Goal: Task Accomplishment & Management: Complete application form

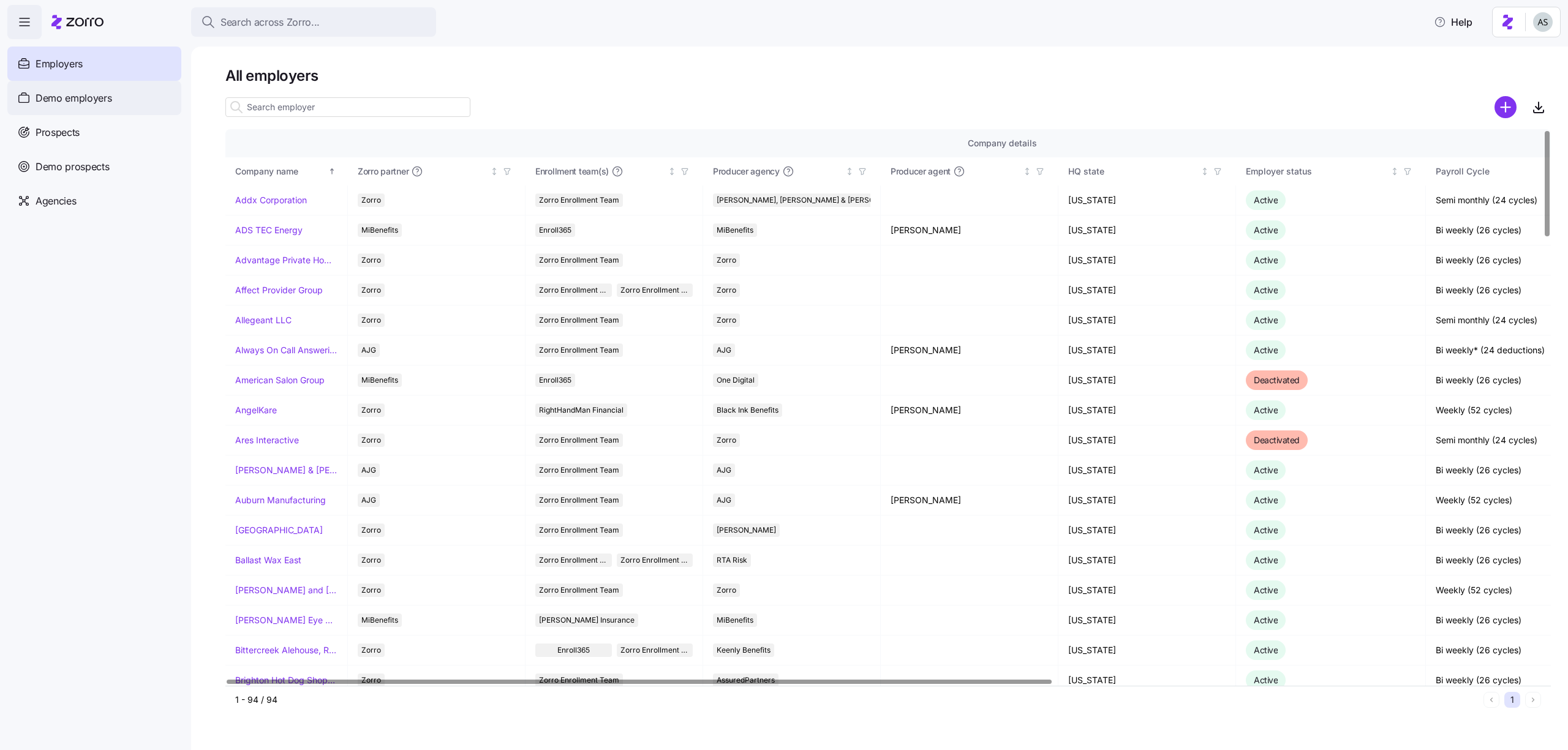
click at [92, 97] on span "Demo employers" at bounding box center [74, 98] width 76 height 16
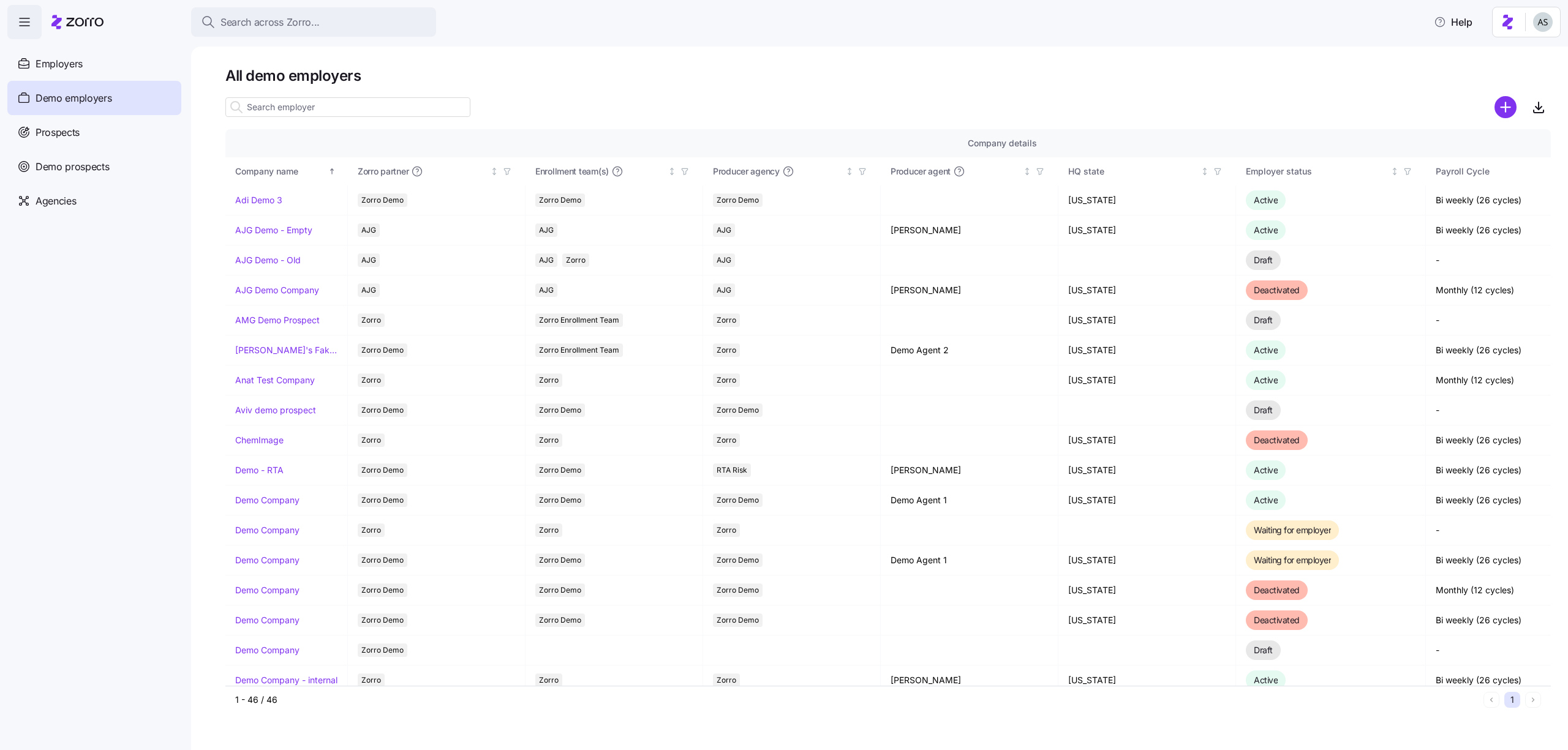
click at [1496, 112] on icon "add icon" at bounding box center [1505, 108] width 22 height 22
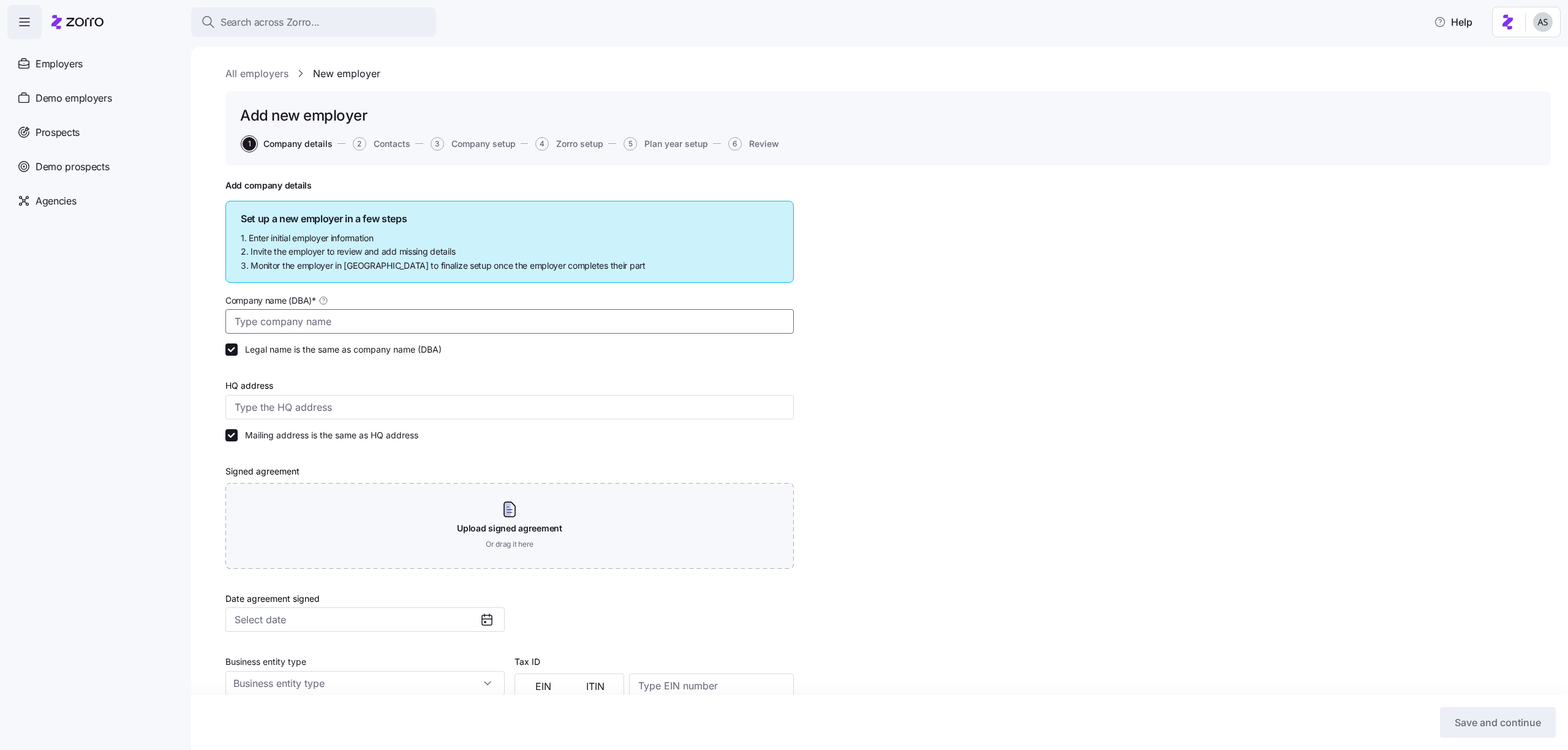
click at [303, 324] on input "Company name (DBA) *" at bounding box center [509, 321] width 568 height 25
type input "Adi test sep"
click at [268, 406] on input "HQ address" at bounding box center [509, 407] width 568 height 25
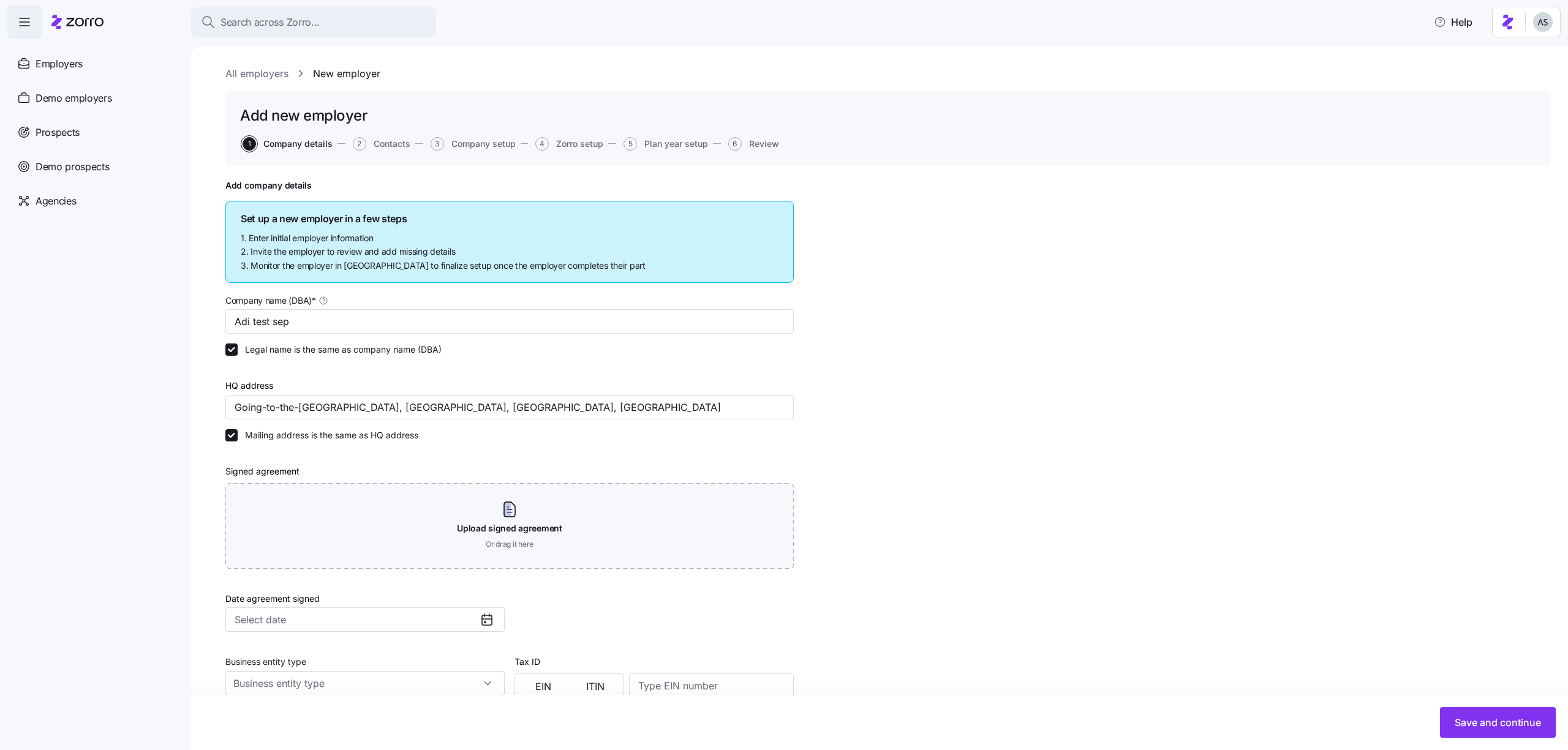
type input "Going-to-the-[GEOGRAPHIC_DATA], [GEOGRAPHIC_DATA], [GEOGRAPHIC_DATA], [GEOGRAPH…"
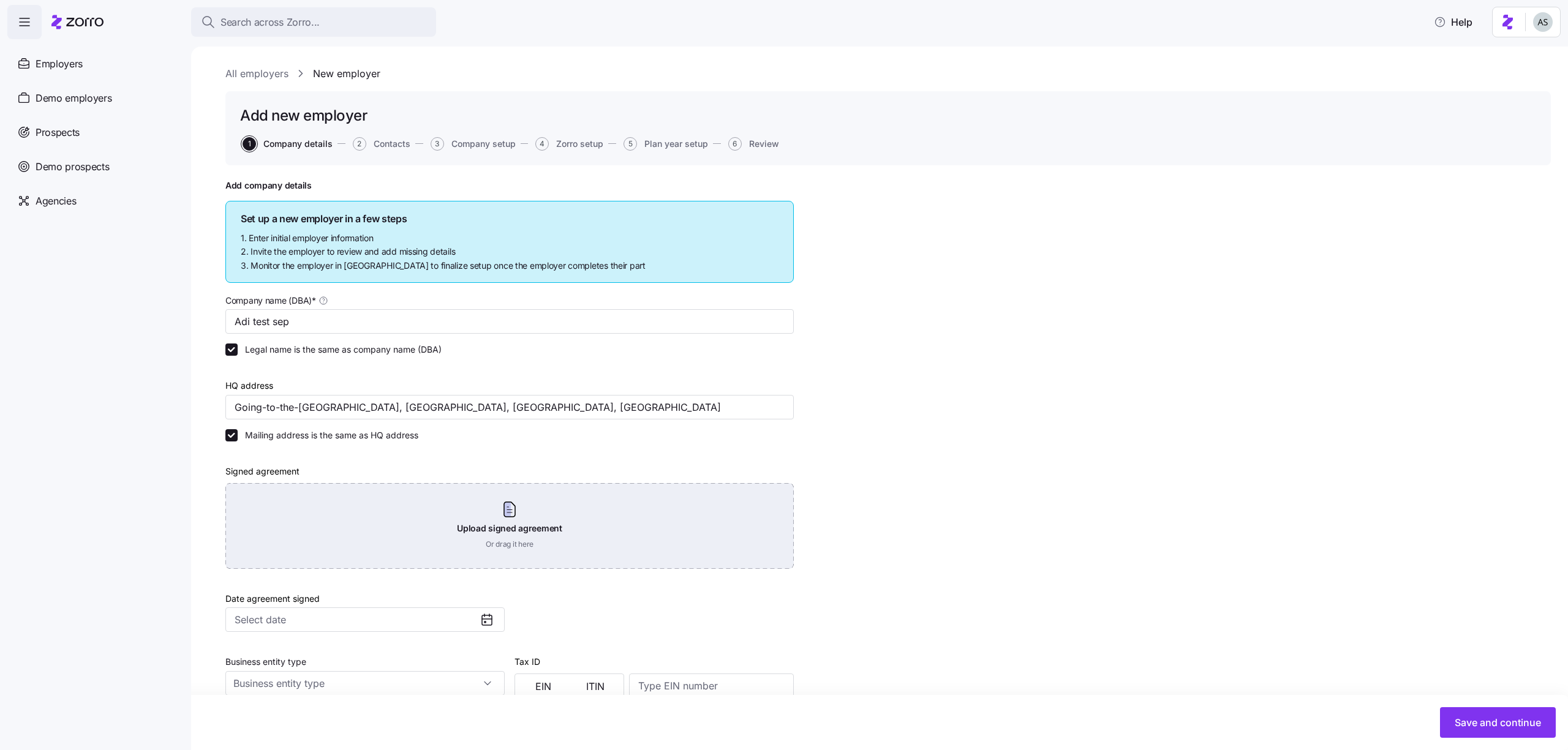
click at [366, 498] on div "Upload signed agreement Or drag it here" at bounding box center [509, 526] width 568 height 85
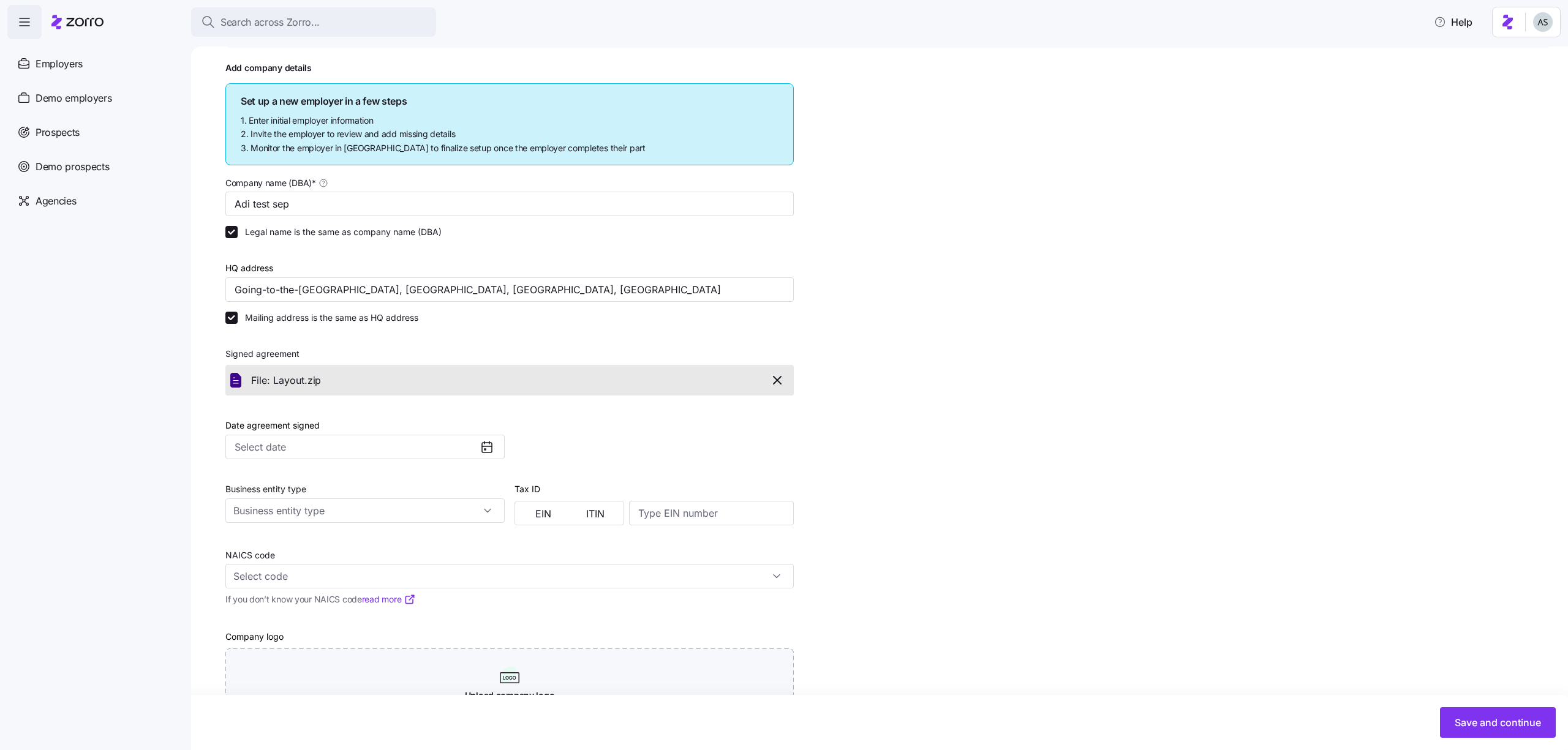
scroll to position [119, 0]
click at [362, 448] on input "Date agreement signed" at bounding box center [365, 445] width 280 height 25
click at [320, 619] on button "25" at bounding box center [328, 613] width 26 height 26
type input "[DATE]"
click at [318, 513] on input "Business entity type" at bounding box center [365, 508] width 280 height 25
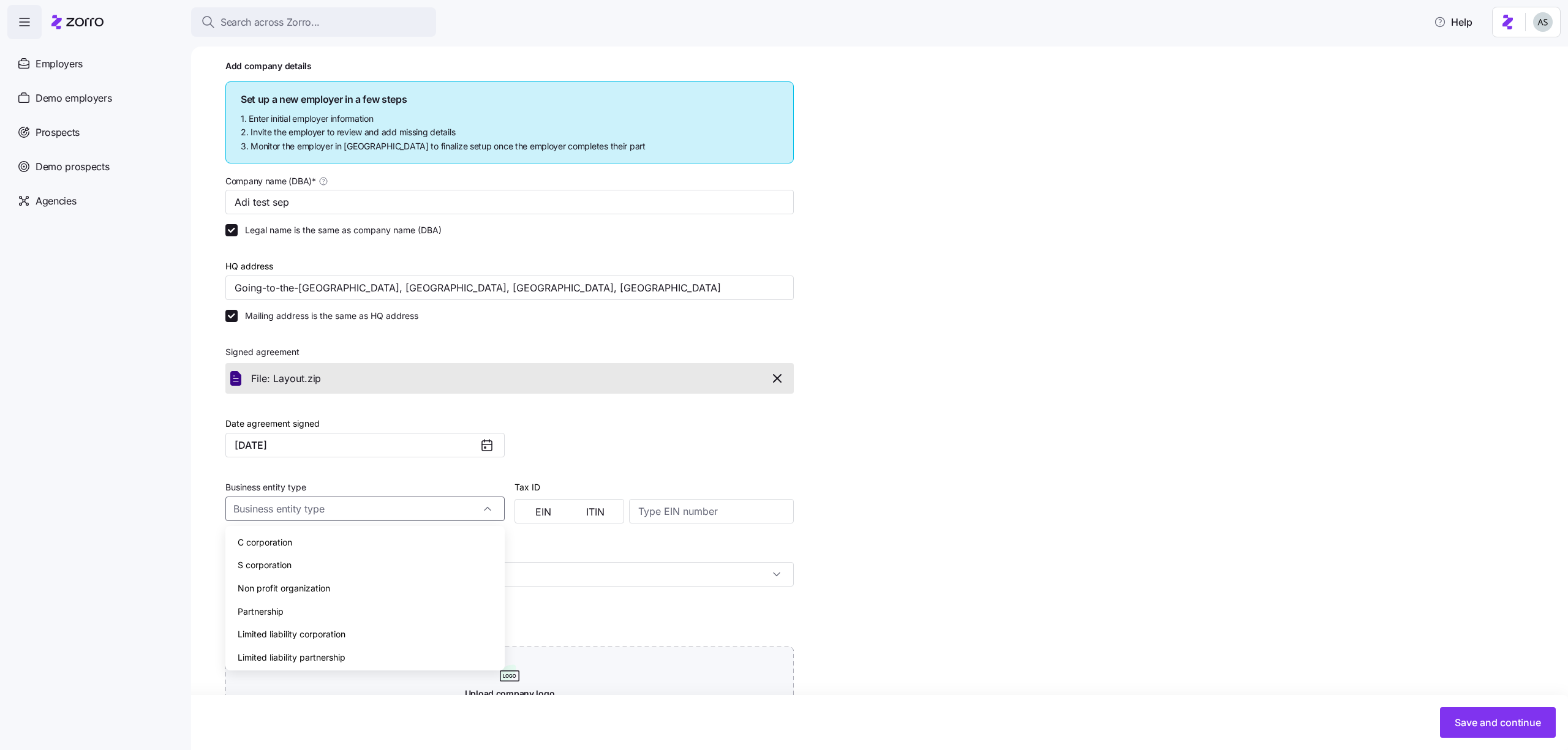
click at [323, 550] on div "C corporation" at bounding box center [364, 542] width 269 height 23
type input "C corporation"
click at [564, 515] on button "EIN" at bounding box center [544, 511] width 52 height 19
click at [691, 497] on div at bounding box center [711, 503] width 165 height 40
click at [691, 509] on input at bounding box center [711, 511] width 165 height 25
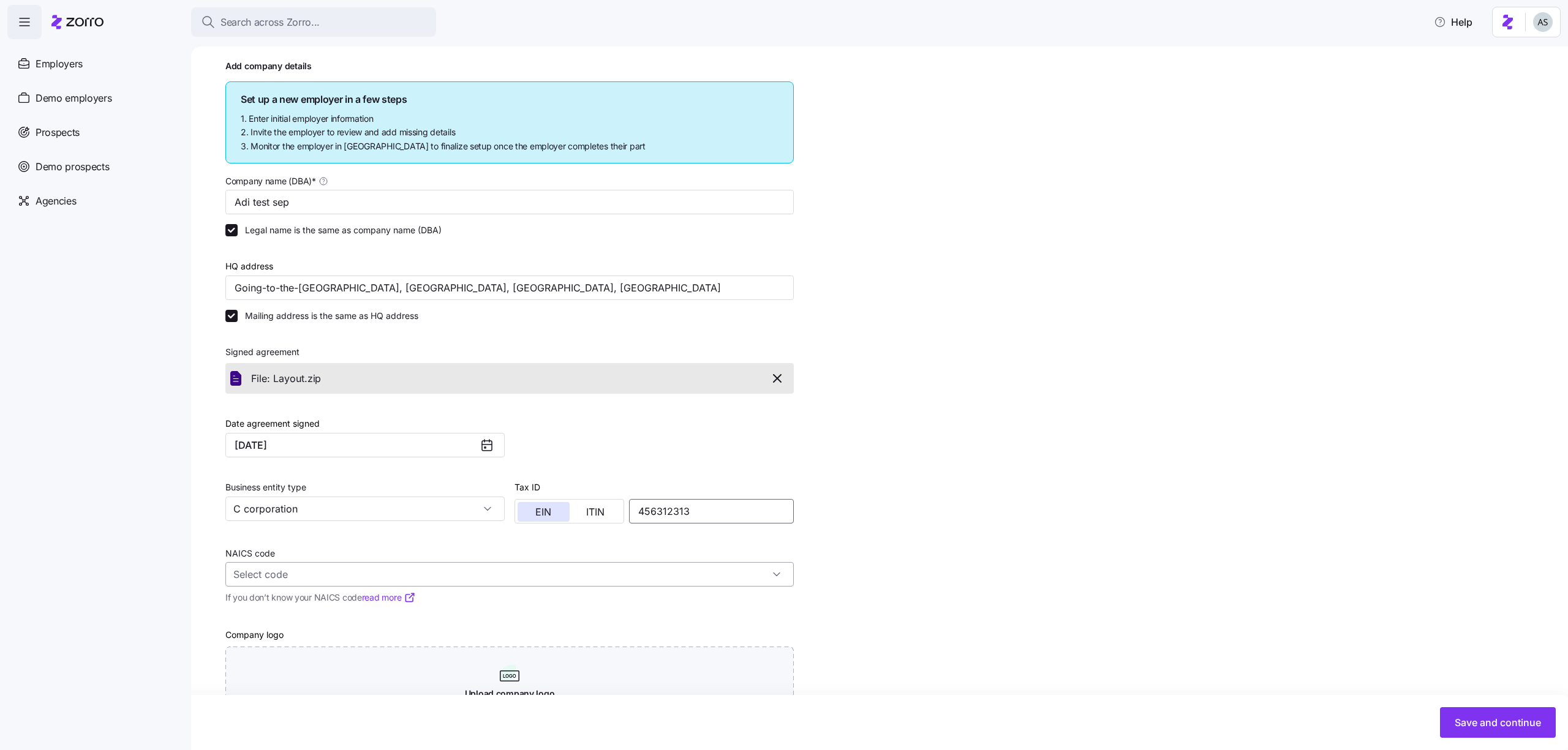
type input "456312313"
click at [544, 578] on input "NAICS code" at bounding box center [509, 574] width 568 height 25
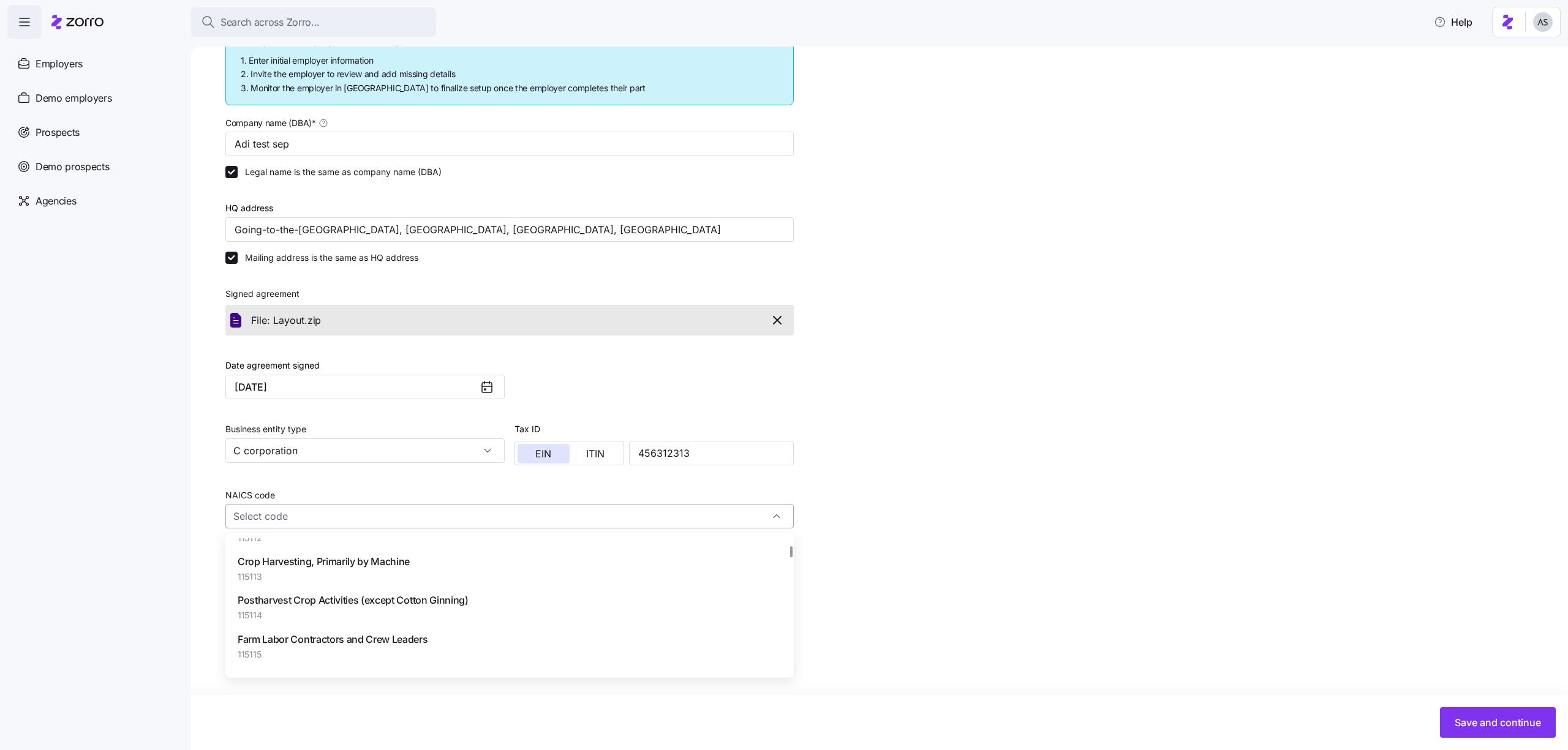
scroll to position [4693, 0]
click at [544, 578] on div "Crop Harvesting, Primarily by Machine 115113" at bounding box center [509, 567] width 558 height 39
type input "115113 - Crop Harvesting, Primarily by Machine"
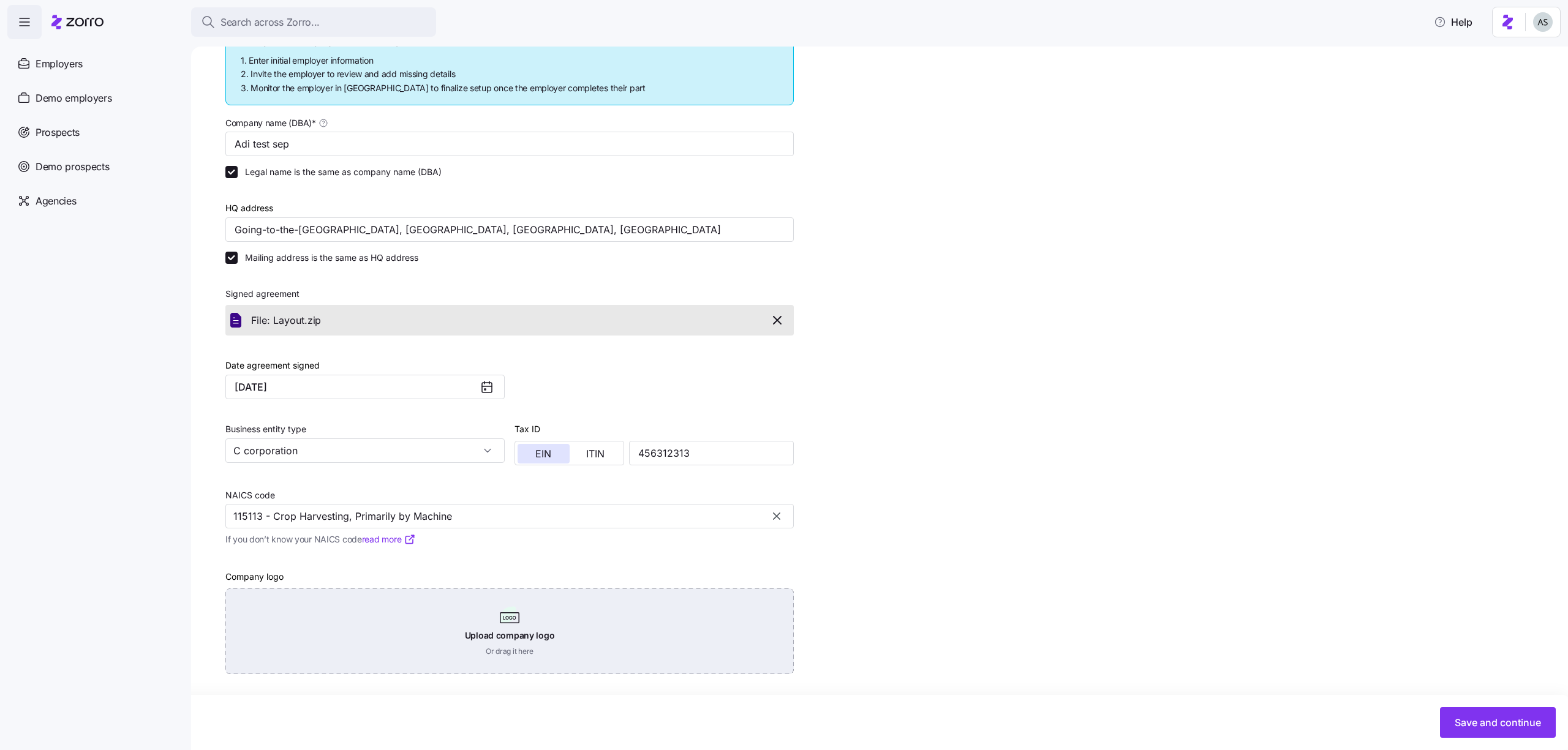
click at [531, 635] on div "Upload company logo Or drag it here" at bounding box center [509, 631] width 568 height 85
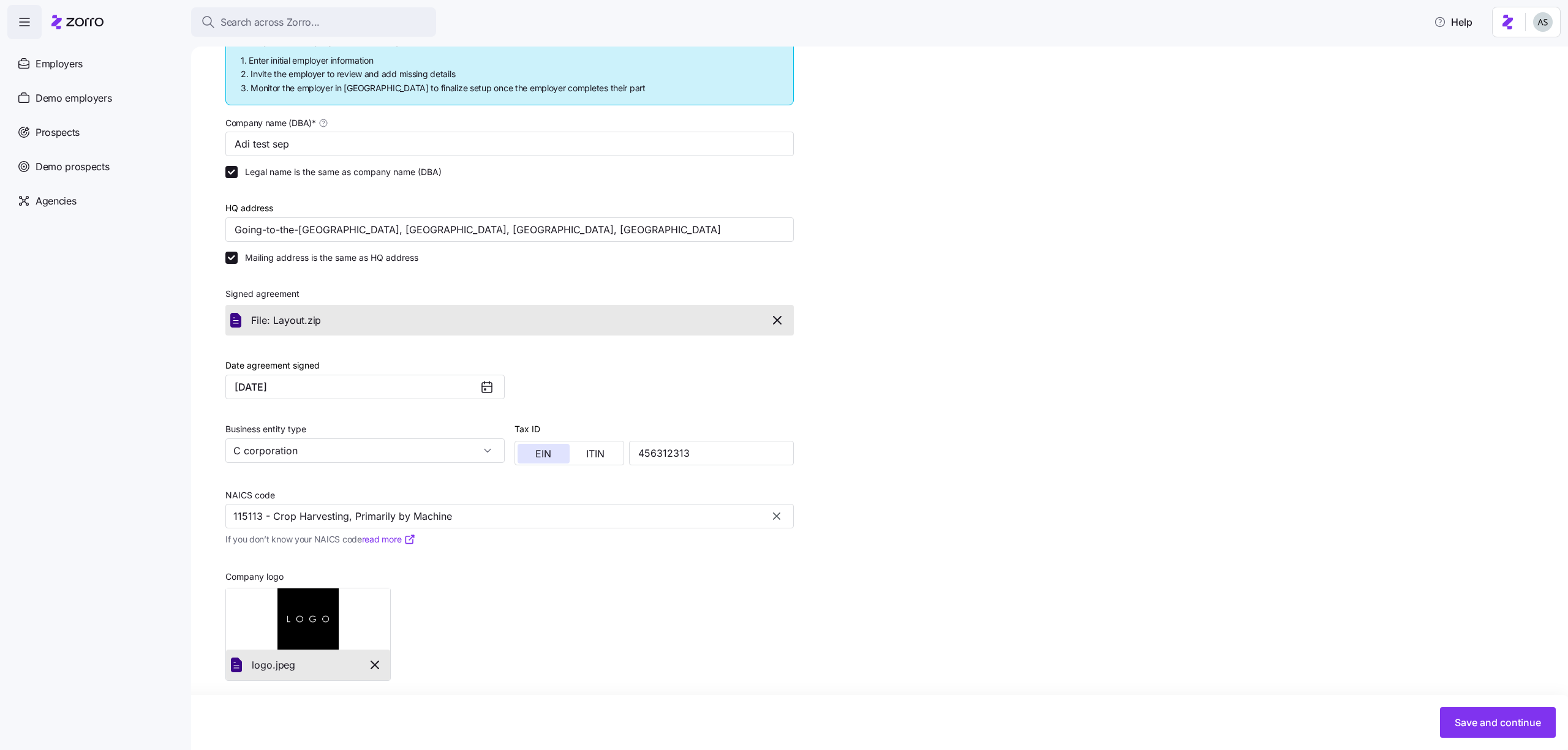
click at [1483, 707] on div "Save and continue" at bounding box center [784, 722] width 1544 height 30
click at [1483, 721] on span "Save and continue" at bounding box center [1498, 722] width 86 height 15
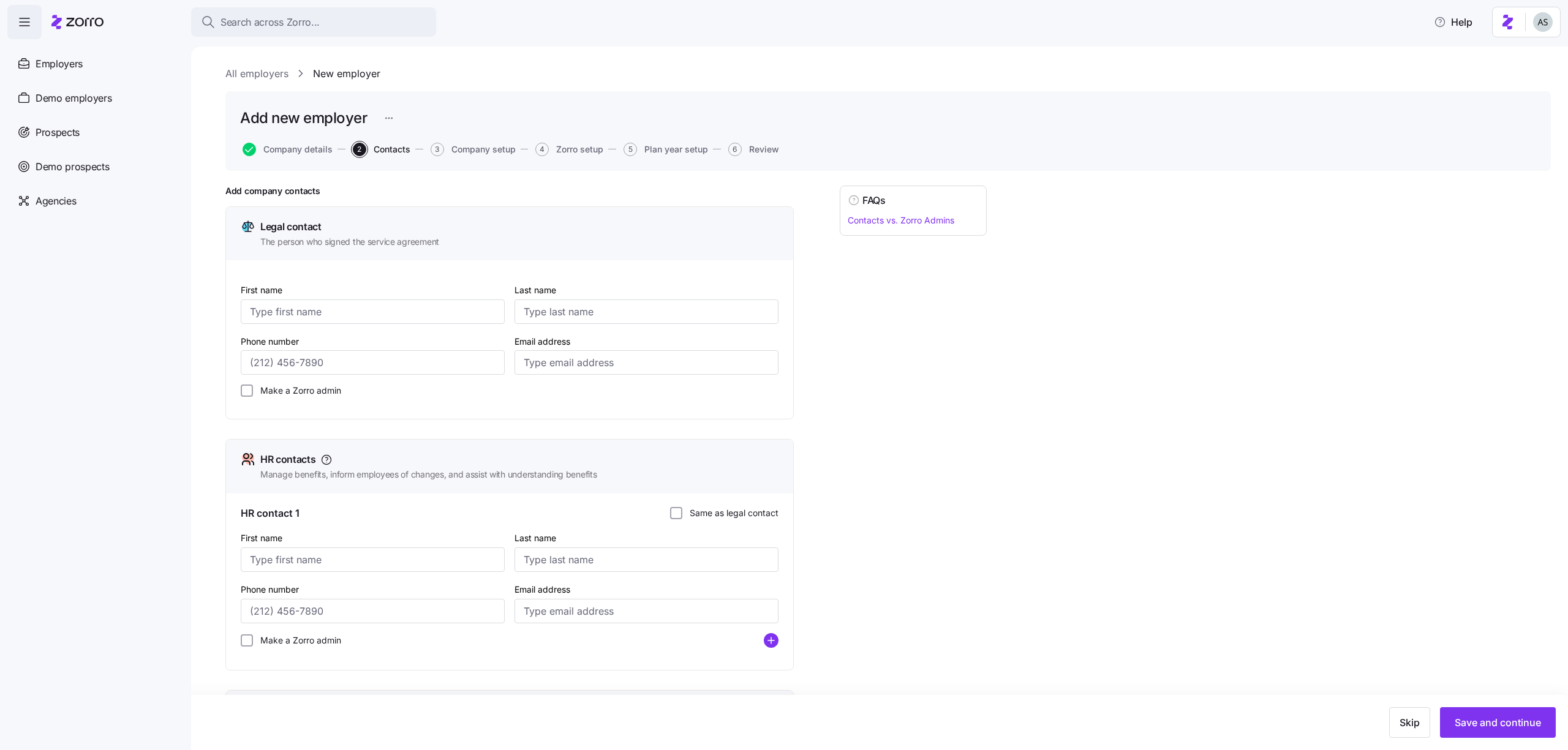
click at [499, 331] on div "Phone number" at bounding box center [372, 355] width 274 height 51
click at [485, 326] on div "First name" at bounding box center [372, 303] width 274 height 51
click at [485, 309] on input "First name" at bounding box center [372, 312] width 264 height 25
type input "cfvbn"
type input "cvbnvb"
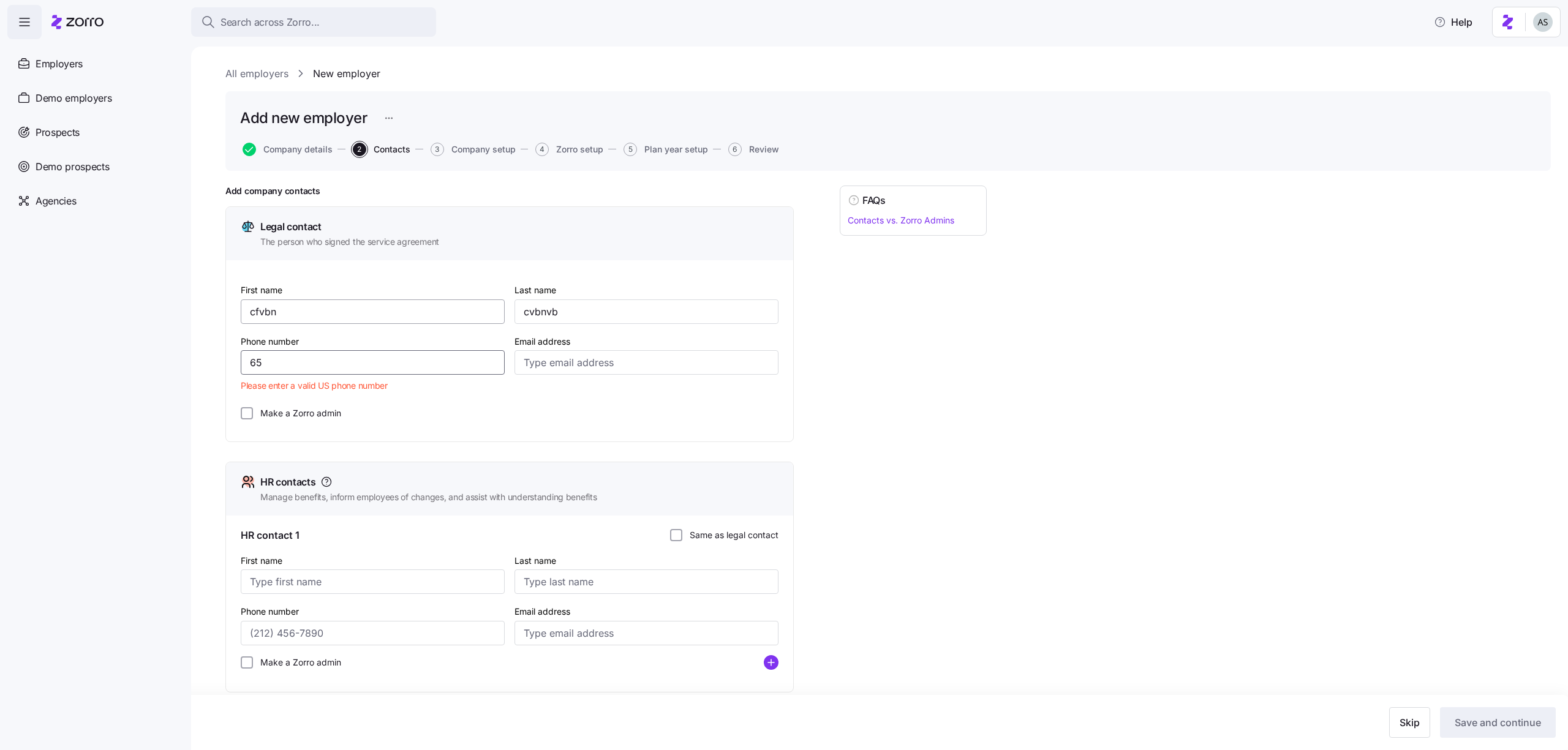
type input "6"
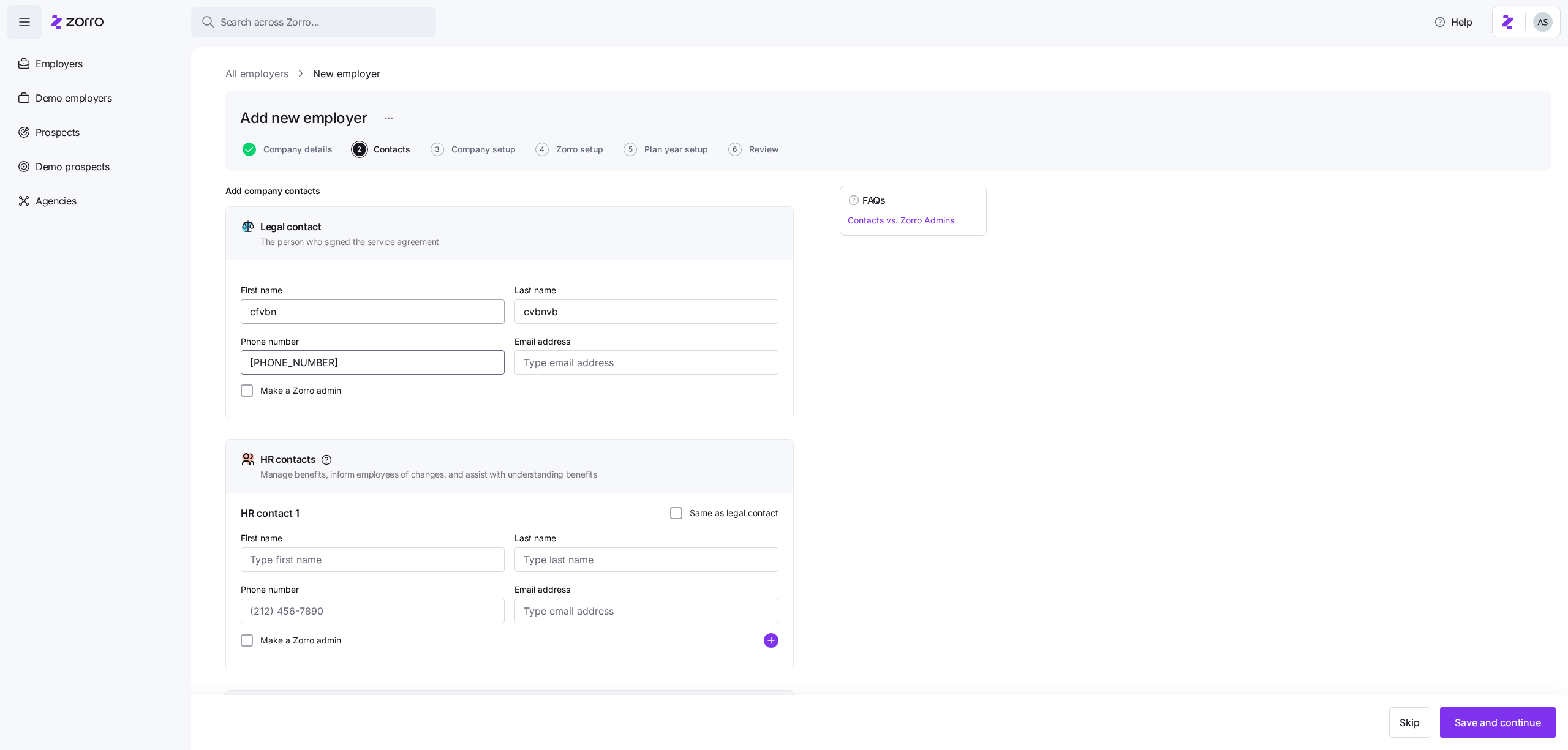
type input "[PHONE_NUMBER]"
type input "[EMAIL_ADDRESS][DOMAIN_NAME]"
click at [738, 506] on div "HR contact 1 Same as legal contact" at bounding box center [509, 513] width 538 height 16
click at [738, 508] on label "Same as legal contact" at bounding box center [730, 513] width 97 height 12
click at [682, 508] on input "Same as legal contact" at bounding box center [676, 513] width 12 height 12
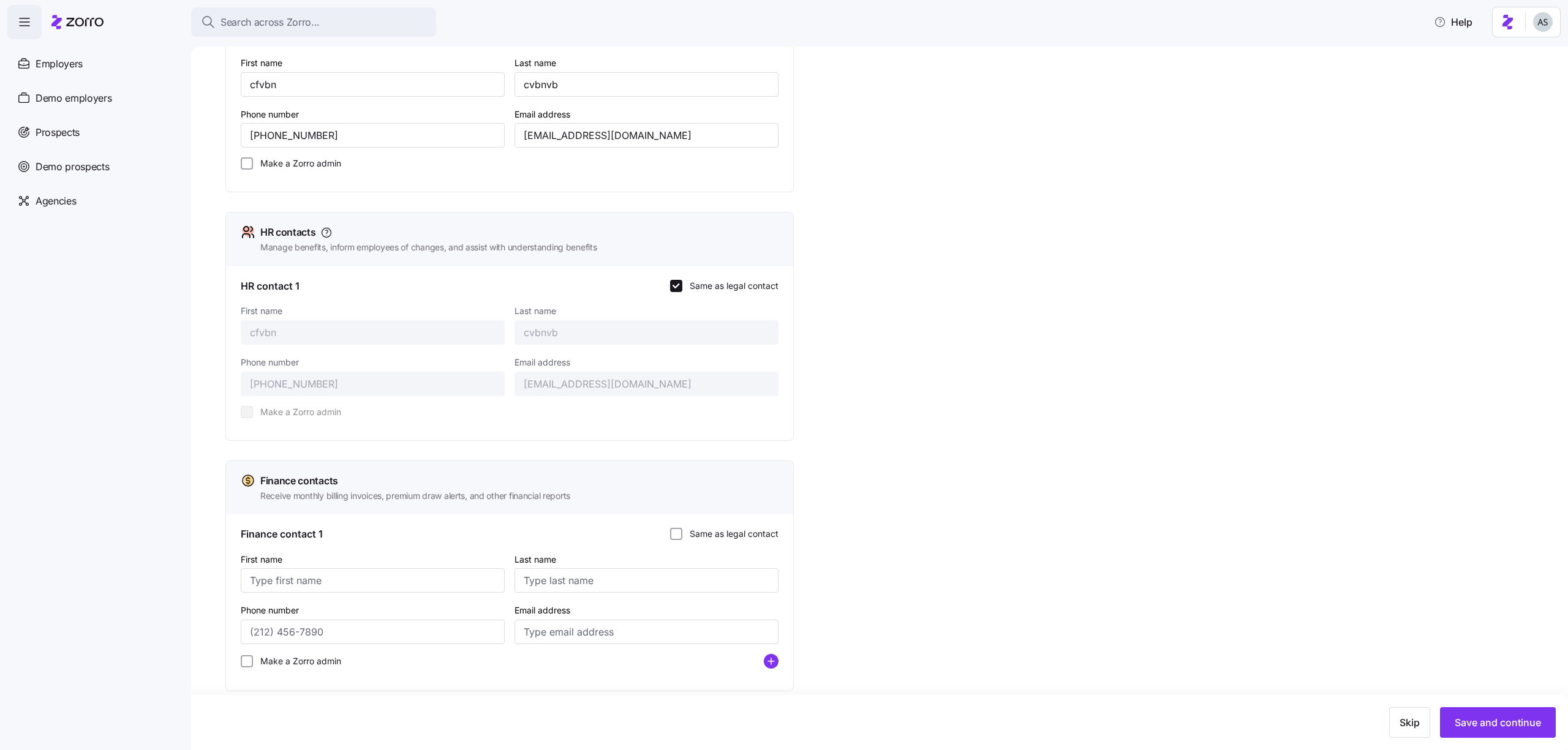
scroll to position [244, 0]
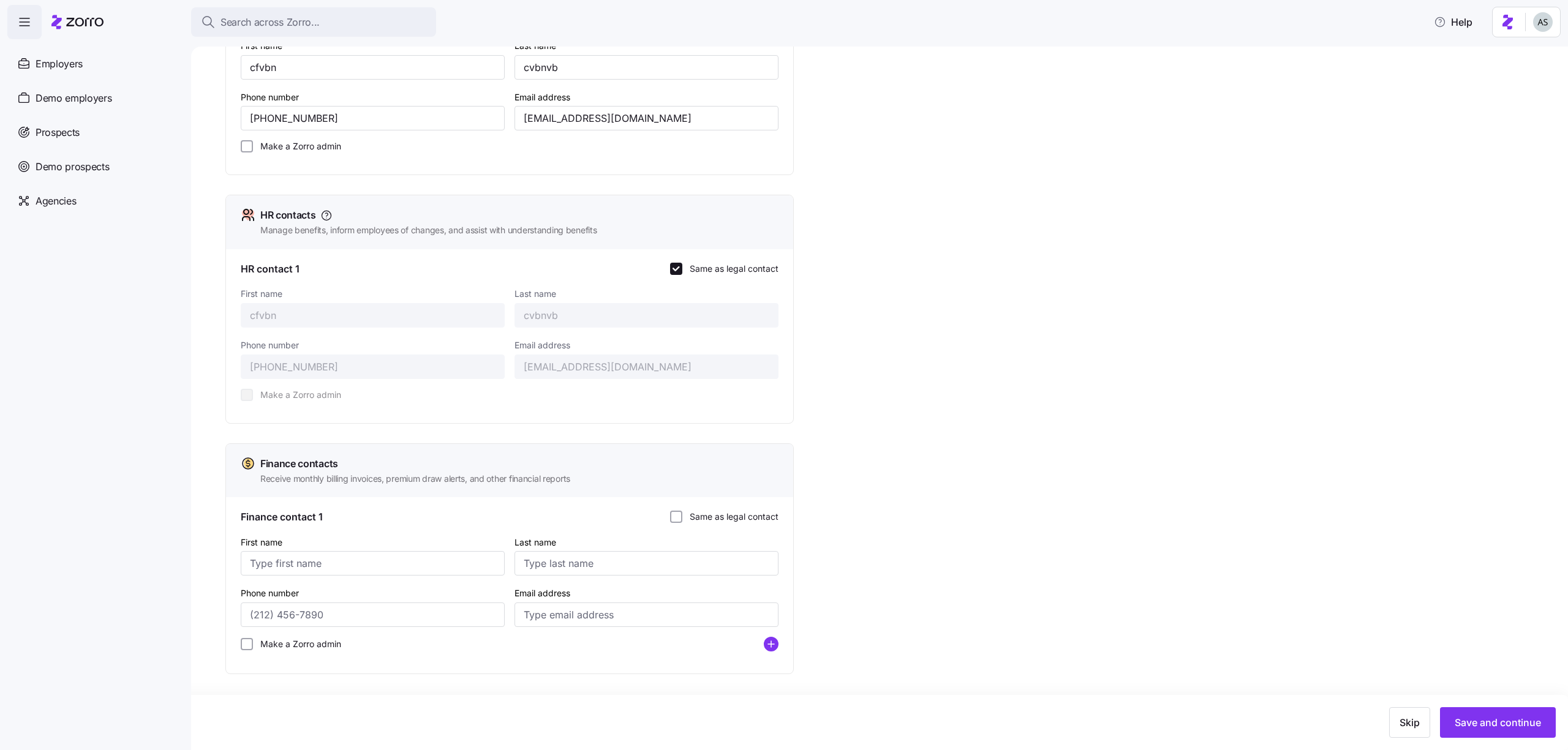
click at [737, 515] on label "Same as legal contact" at bounding box center [730, 517] width 97 height 12
click at [682, 515] on input "Same as legal contact" at bounding box center [676, 517] width 12 height 12
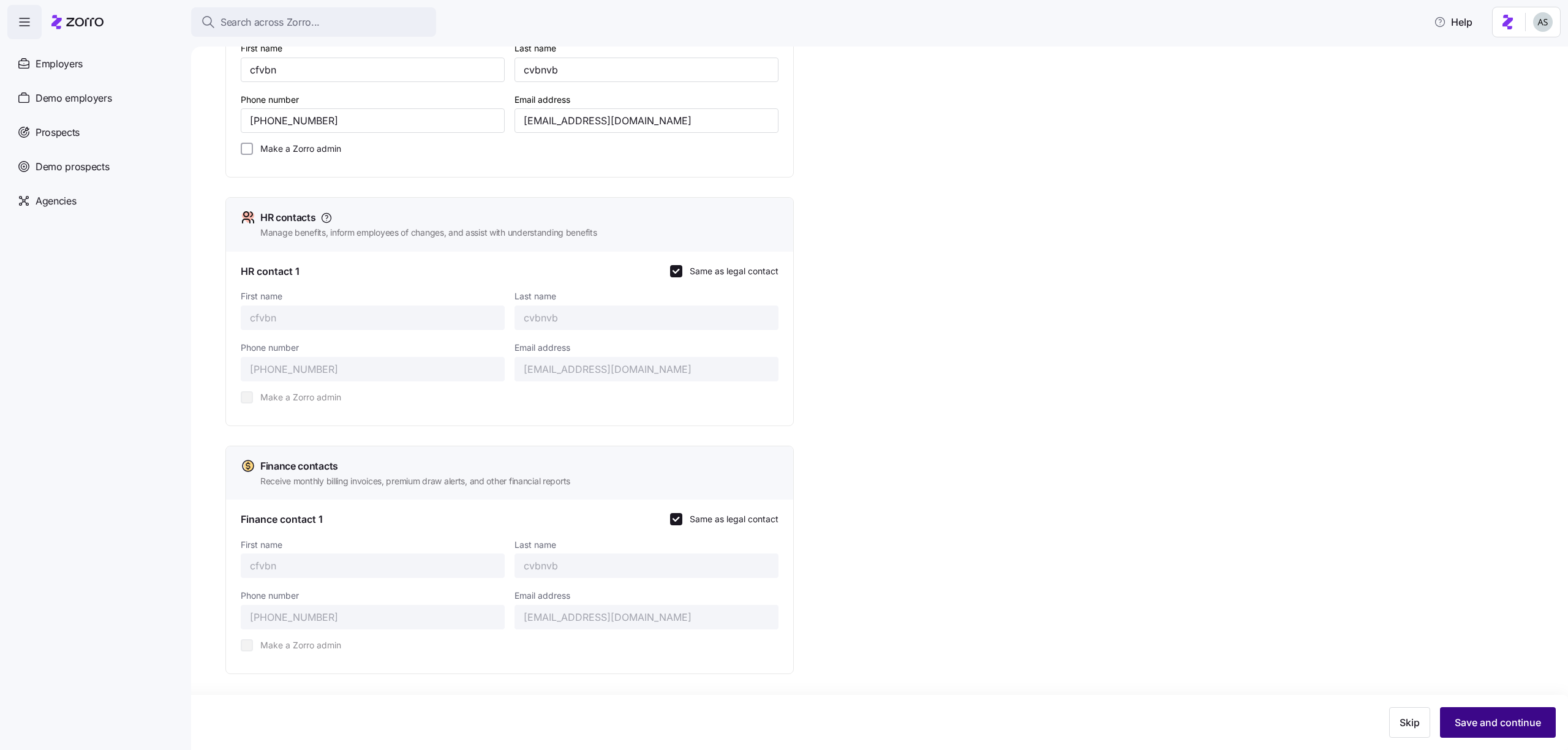
click at [1502, 723] on span "Save and continue" at bounding box center [1498, 722] width 86 height 15
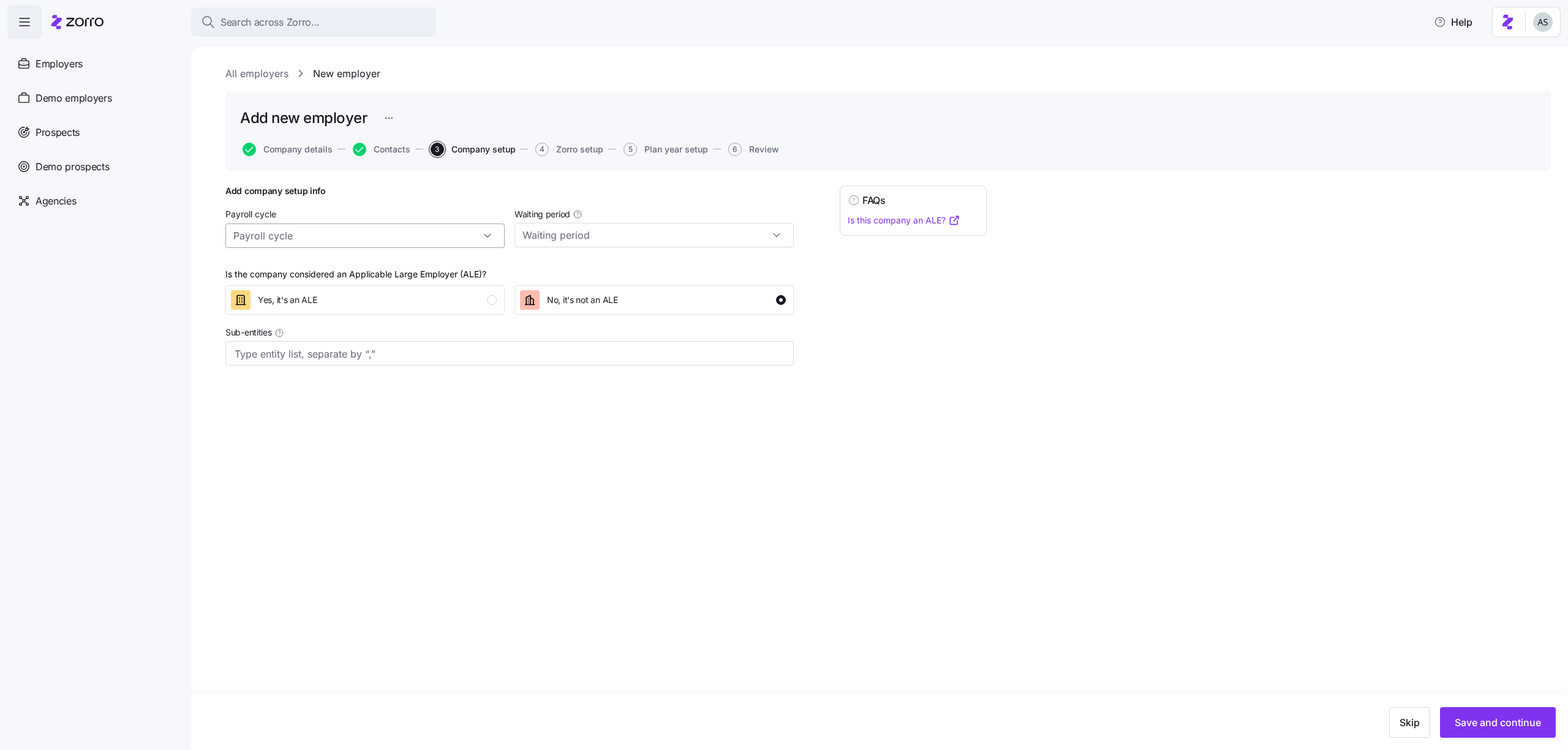
click at [381, 241] on input "Payroll cycle" at bounding box center [365, 235] width 280 height 25
click at [370, 276] on div "Weekly (52 cycles)" at bounding box center [364, 268] width 269 height 23
type input "Weekly (52 cycles)"
click at [573, 250] on div "Waiting period" at bounding box center [654, 227] width 289 height 51
click at [573, 238] on input "Waiting period" at bounding box center [655, 234] width 280 height 25
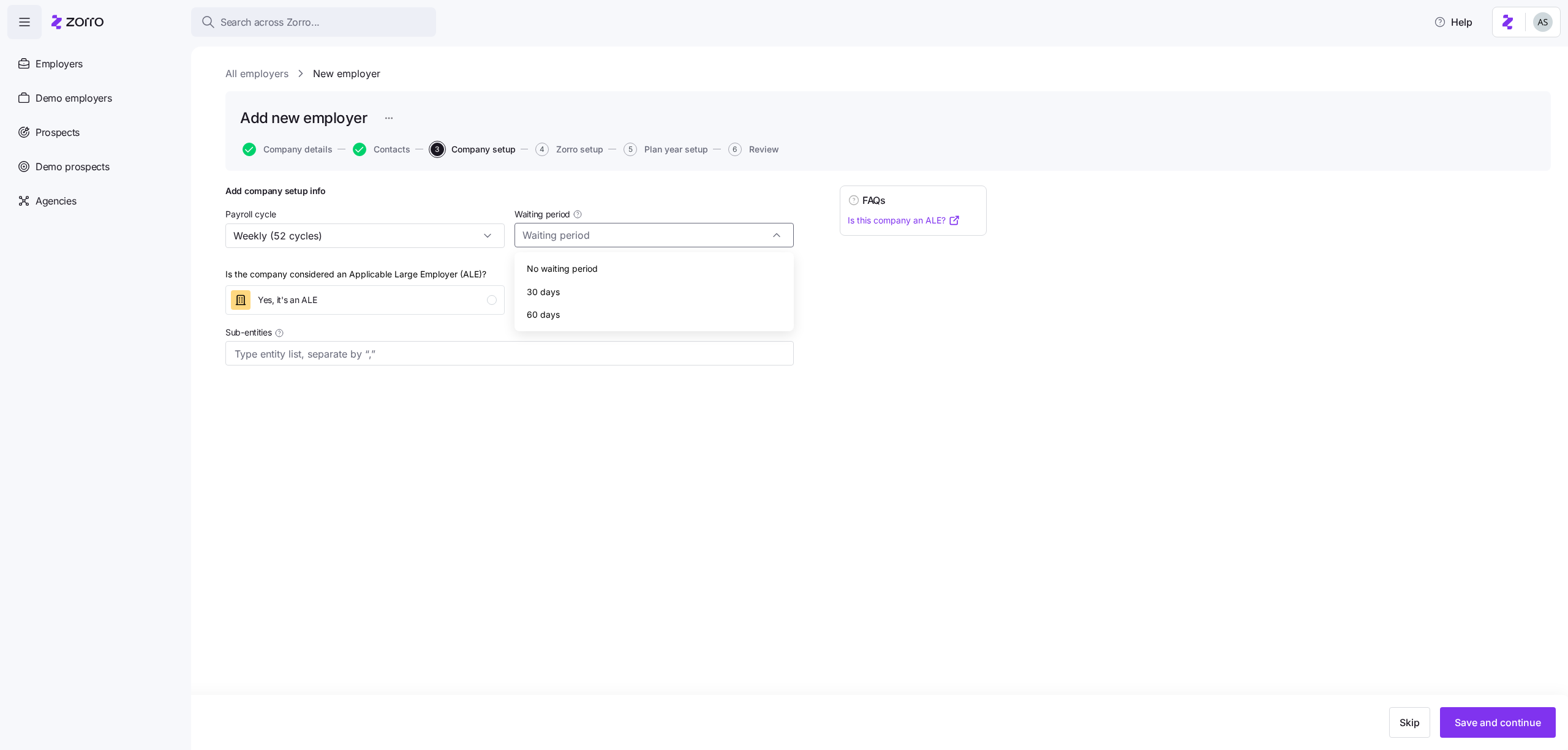
click at [571, 276] on div "No waiting period" at bounding box center [654, 268] width 269 height 23
type input "No waiting period"
click at [1491, 722] on span "Save and continue" at bounding box center [1498, 722] width 86 height 15
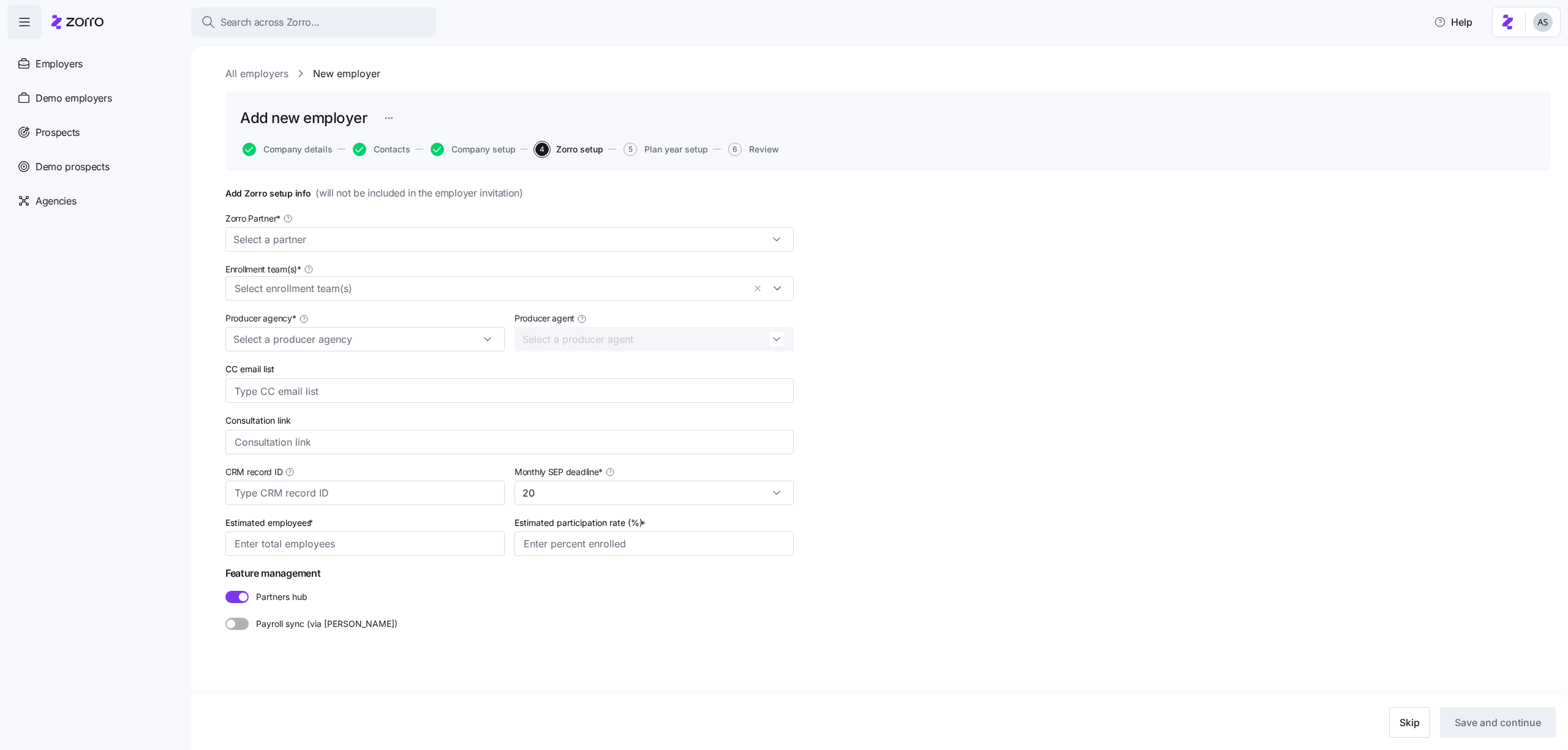
click at [438, 224] on div "Zorro Partner *" at bounding box center [509, 231] width 568 height 41
click at [437, 226] on div "Zorro Partner *" at bounding box center [509, 231] width 568 height 41
click at [435, 238] on input "Zorro Partner *" at bounding box center [509, 239] width 568 height 25
click at [379, 359] on div "Zorro Demo" at bounding box center [509, 364] width 558 height 23
type input "Zorro Demo"
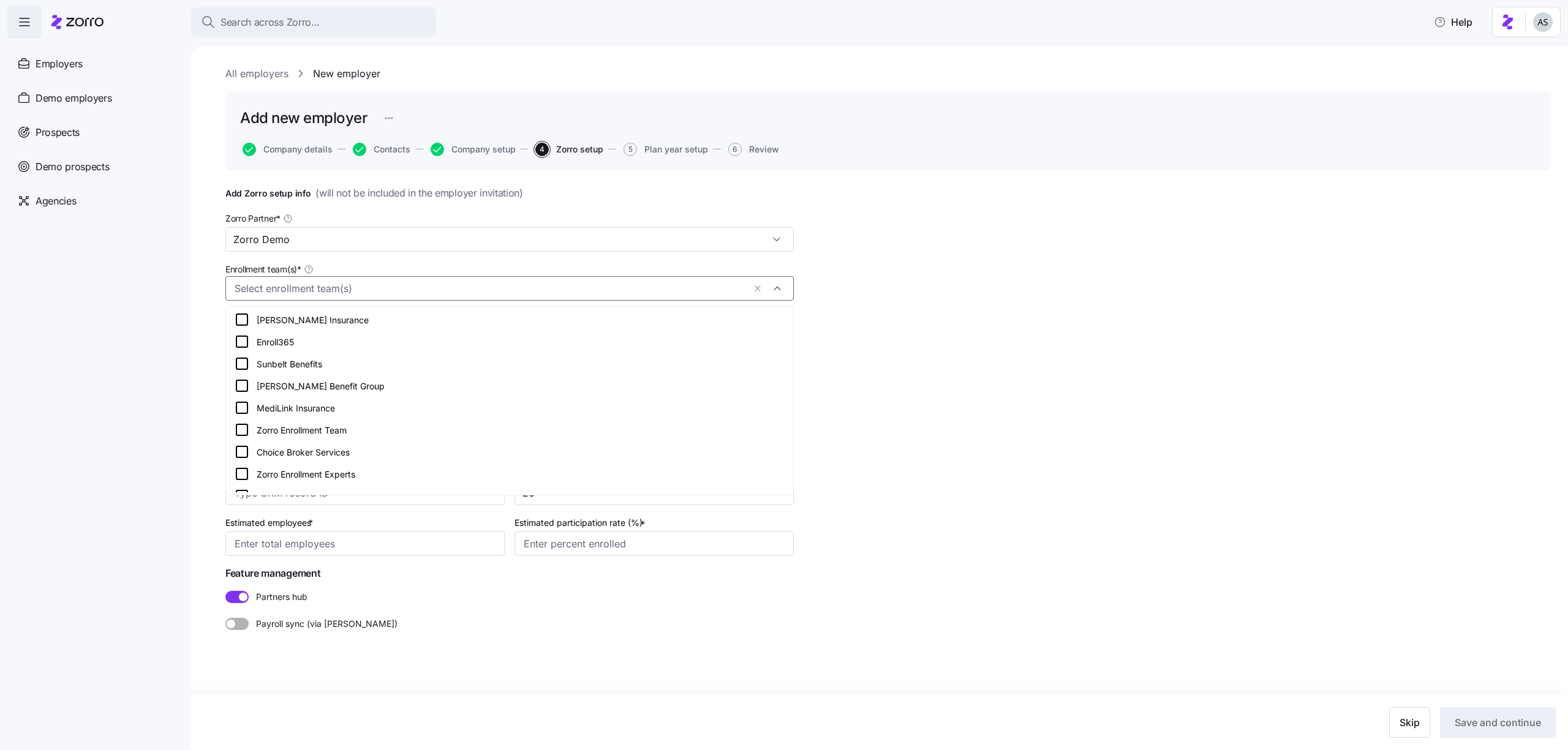
click at [366, 285] on input "Enrollment team(s) *" at bounding box center [489, 289] width 509 height 16
click at [311, 456] on div "Zorro Demo" at bounding box center [509, 460] width 550 height 15
click at [178, 355] on nav "Employers Demo employers Prospects Demo prospects Agencies" at bounding box center [96, 394] width 191 height 710
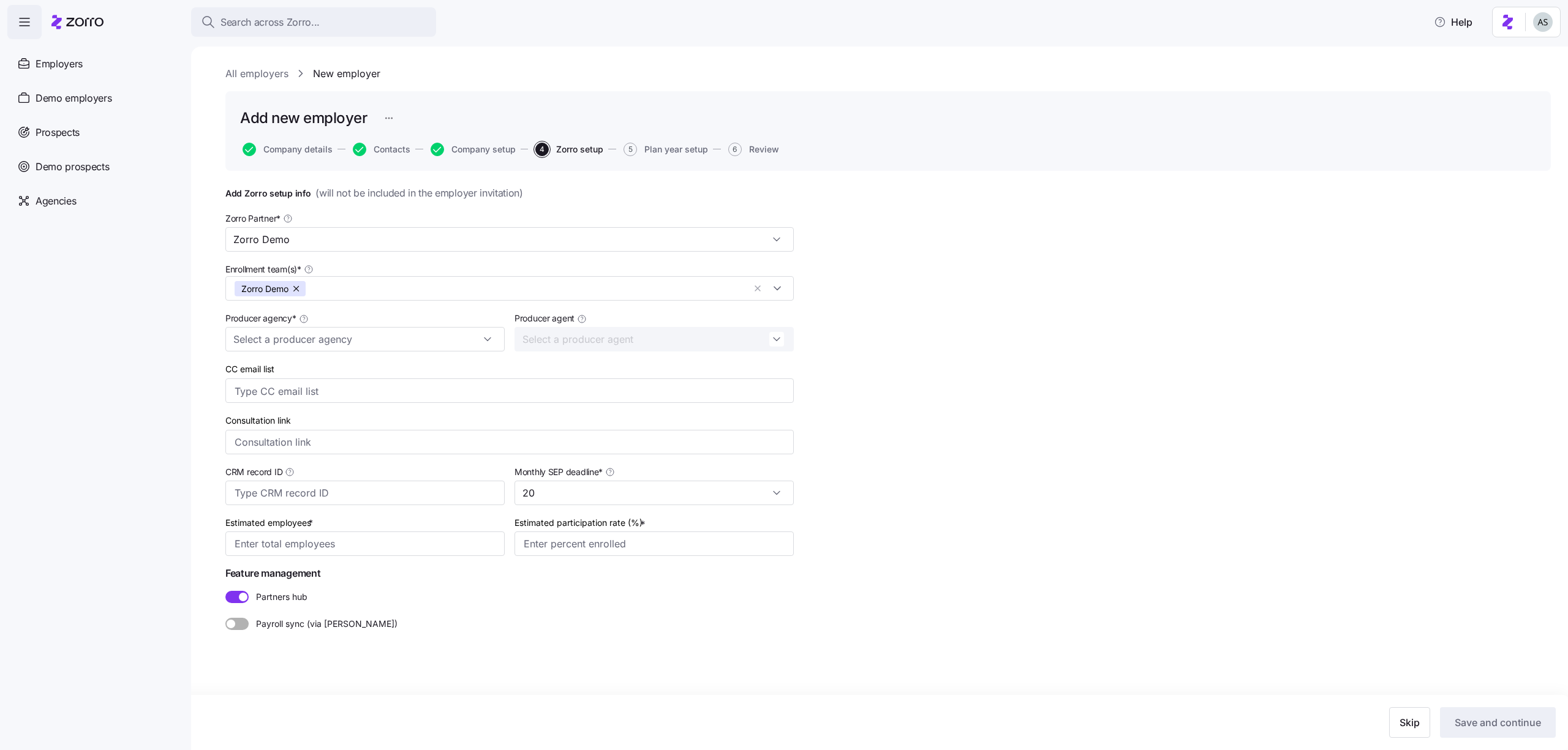
click at [254, 354] on div "Producer agency *" at bounding box center [365, 330] width 289 height 51
click at [254, 350] on input "Producer agency *" at bounding box center [365, 339] width 280 height 25
click at [285, 465] on span "Zorro Demo" at bounding box center [260, 461] width 47 height 14
type input "Zorro Demo"
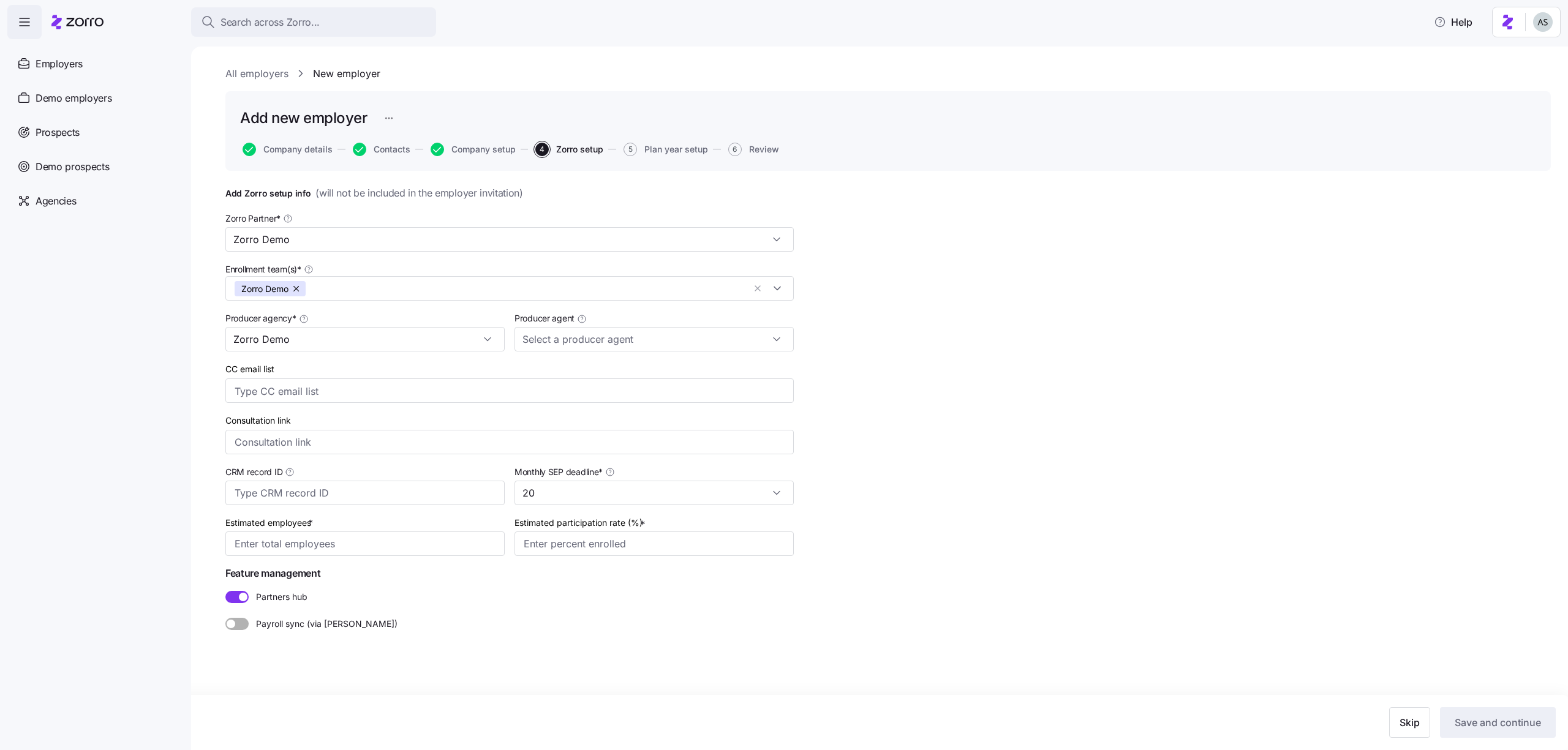
click at [193, 413] on div "All employers New employer Add new employer Company details Contacts Company se…" at bounding box center [879, 398] width 1377 height 703
click at [290, 545] on input "Estimated employees *" at bounding box center [365, 543] width 280 height 25
type input "100"
type input "80%"
click at [1088, 543] on div "Add Zorro setup info ( will not be included in the employer invitation ) Zorro …" at bounding box center [887, 438] width 1325 height 506
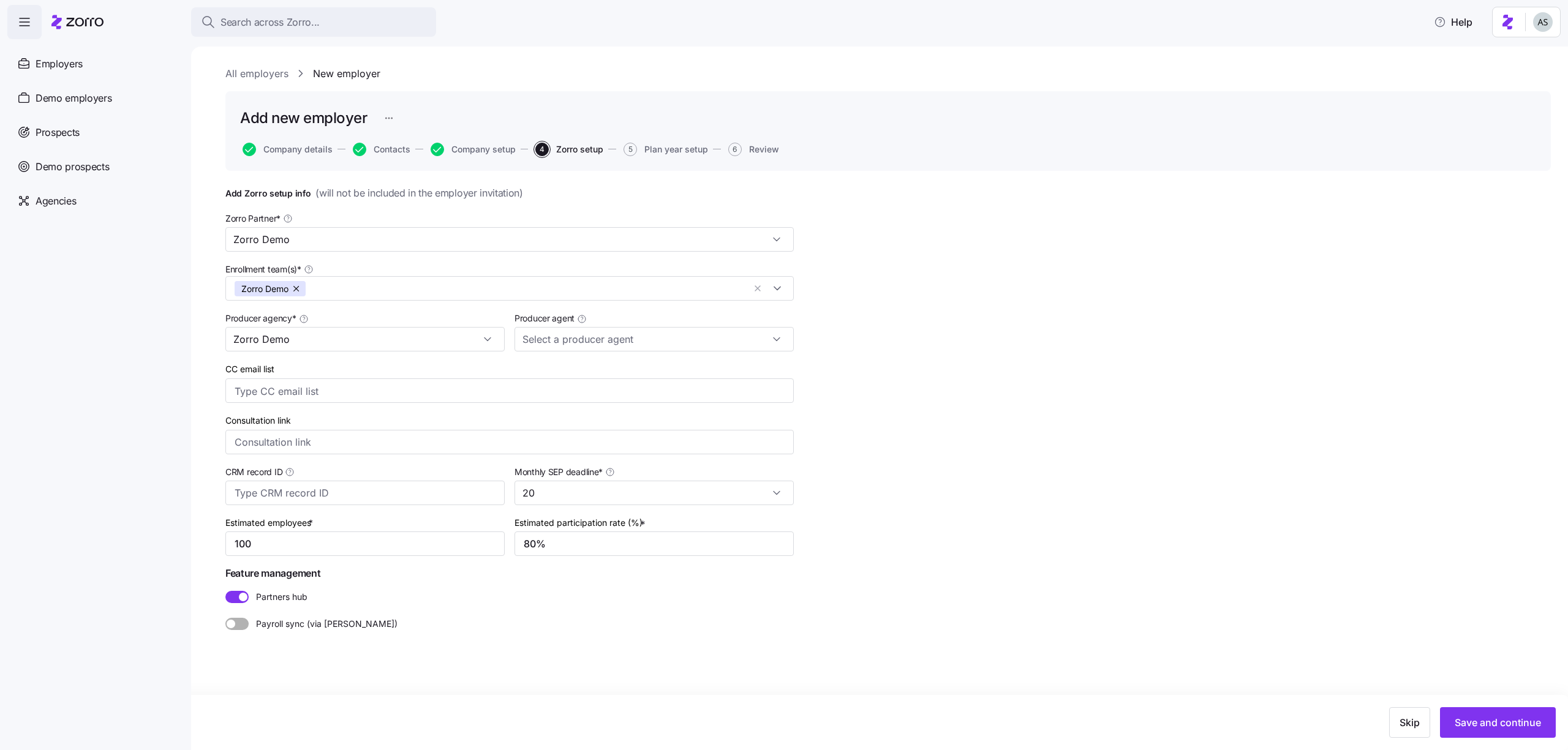
click at [1459, 703] on div "Skip Save and continue" at bounding box center [784, 722] width 1568 height 55
click at [1459, 714] on button "Save and continue" at bounding box center [1498, 722] width 116 height 30
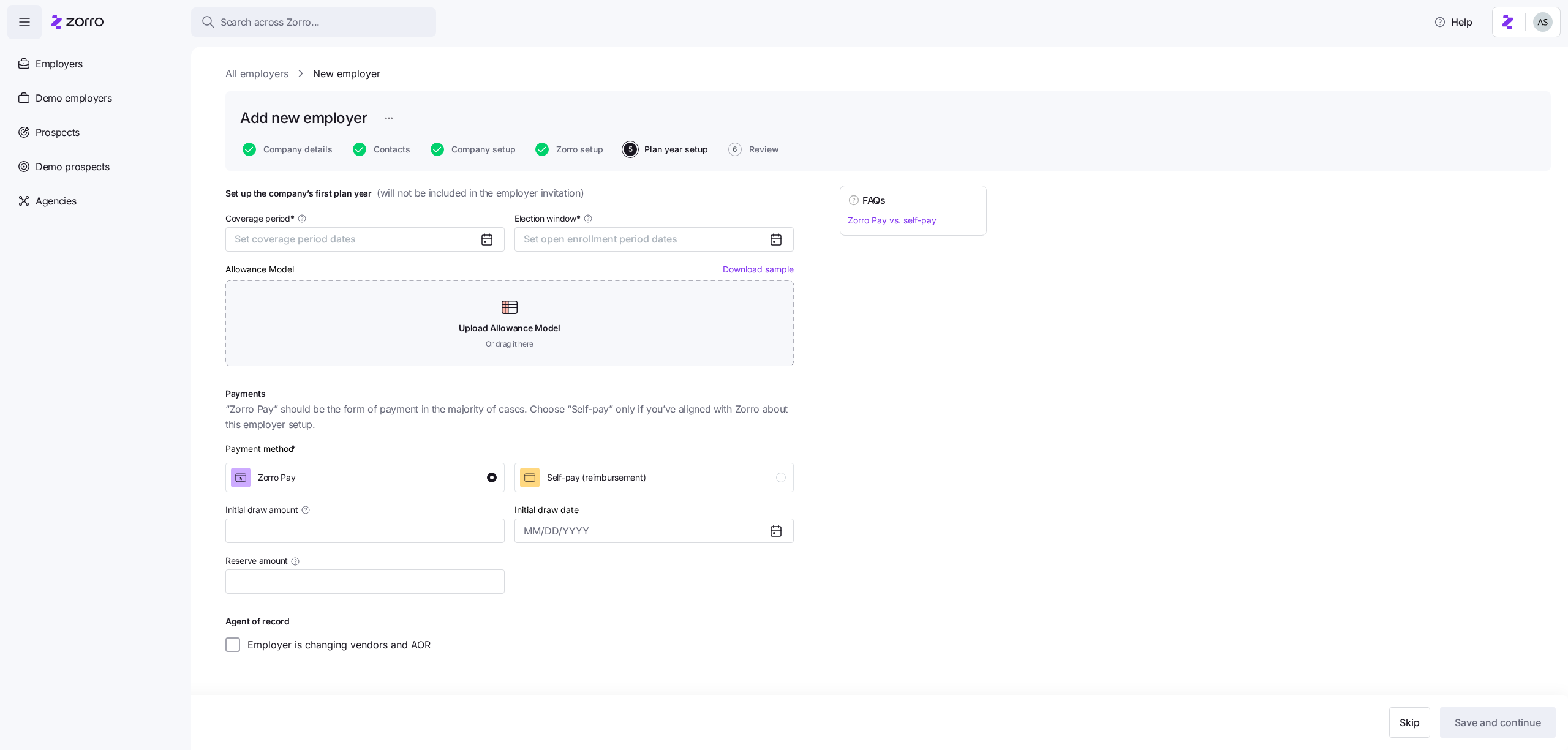
click at [393, 213] on div "Coverage period * Set coverage period dates" at bounding box center [365, 231] width 280 height 41
click at [411, 233] on button "Set coverage period dates" at bounding box center [365, 239] width 280 height 25
click at [261, 303] on button "Jan" at bounding box center [267, 308] width 62 height 26
click at [407, 387] on button "Dec" at bounding box center [390, 387] width 62 height 26
click at [602, 215] on div "Election window * Set open enrollment period dates" at bounding box center [655, 231] width 280 height 41
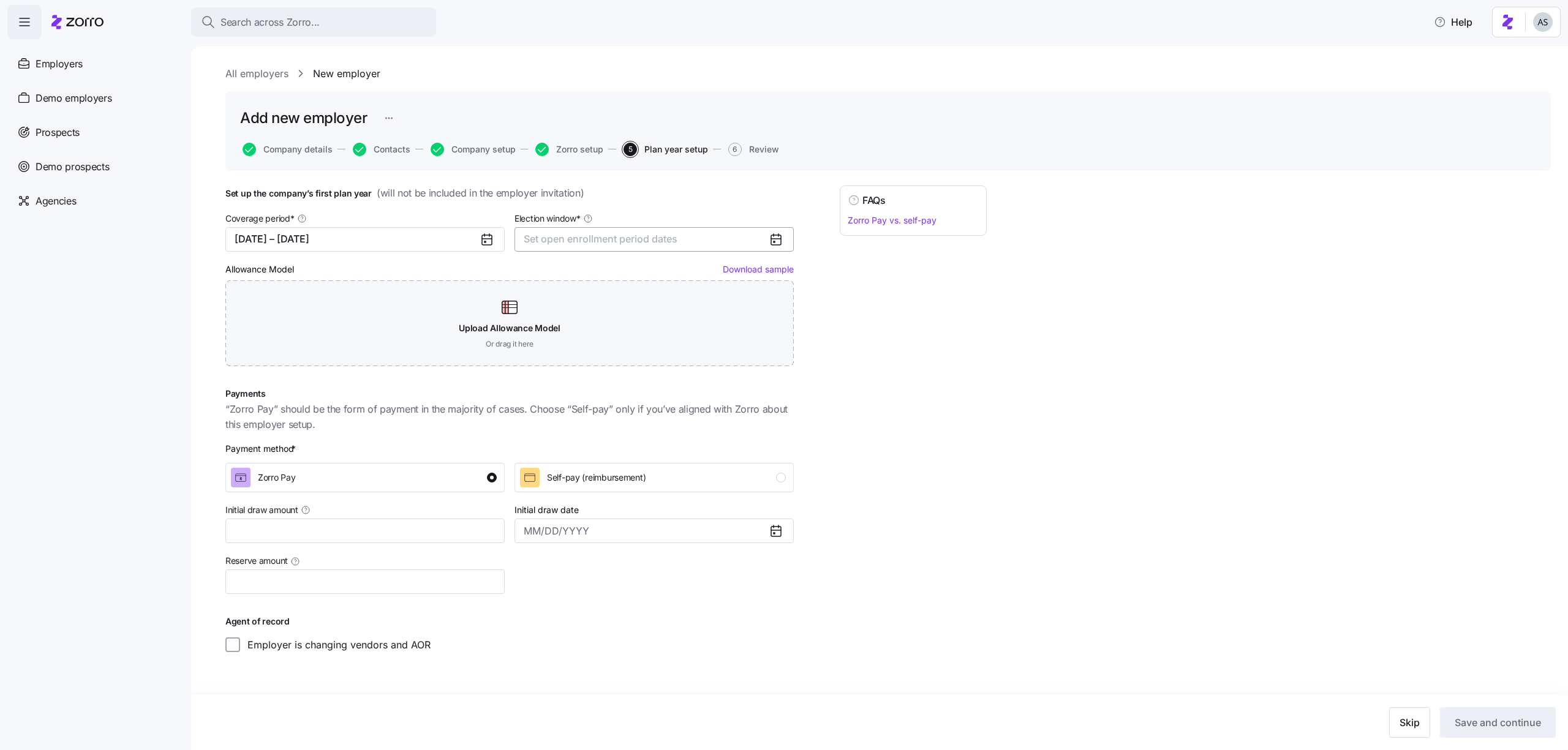
click at [598, 233] on span "Set open enrollment period dates" at bounding box center [601, 238] width 154 height 12
click at [530, 326] on button "1" at bounding box center [539, 329] width 26 height 26
click at [573, 428] on button "30" at bounding box center [565, 434] width 26 height 26
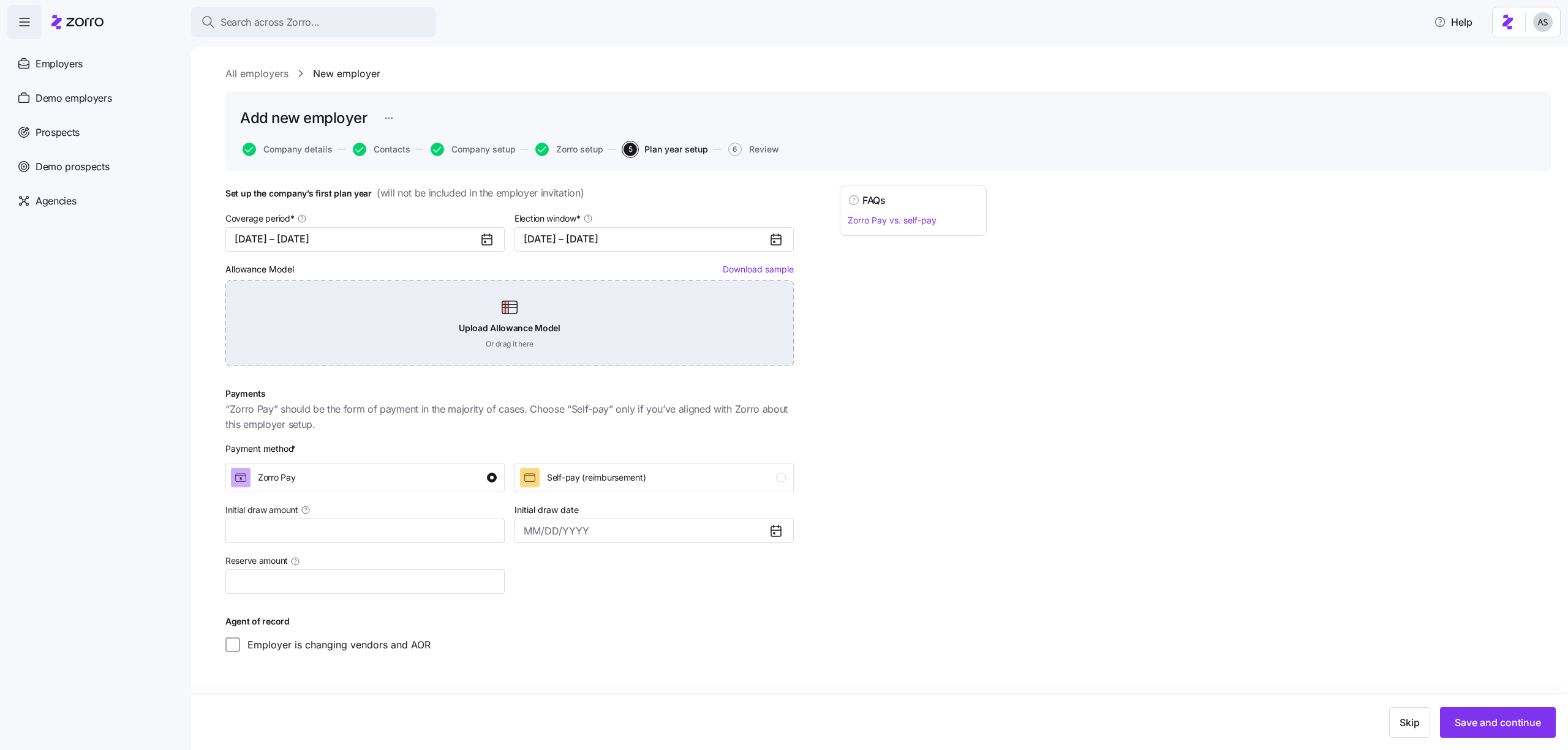
click at [517, 332] on div "Upload Allowance Model Or drag it here" at bounding box center [509, 323] width 568 height 85
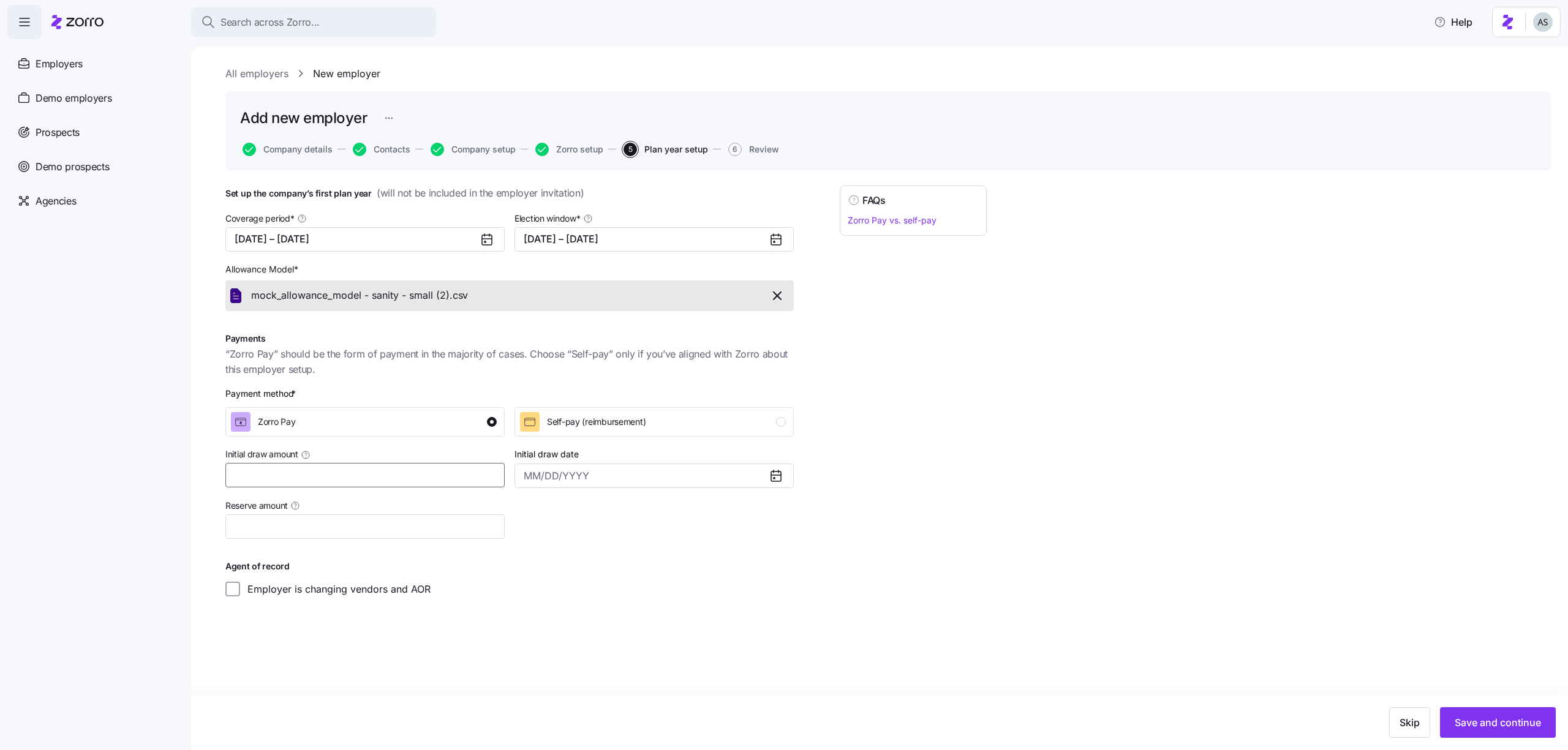
click at [441, 482] on input "Initial draw amount" at bounding box center [365, 475] width 280 height 25
type input "$100"
click at [1005, 543] on div "Set up the company’s first plan year ( will not be included in the employer inv…" at bounding box center [887, 422] width 1325 height 472
click at [1529, 719] on span "Save and continue" at bounding box center [1498, 722] width 86 height 15
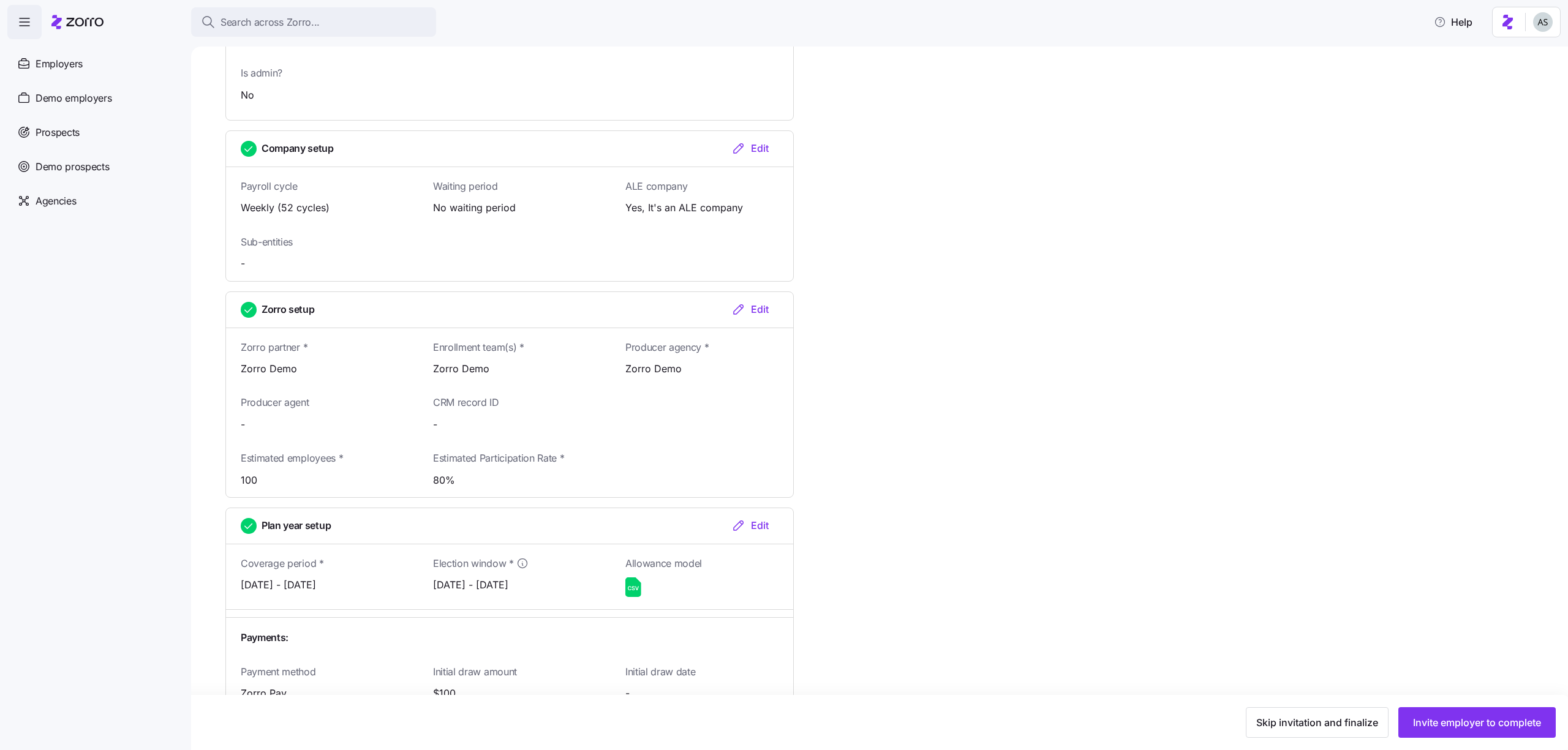
scroll to position [959, 0]
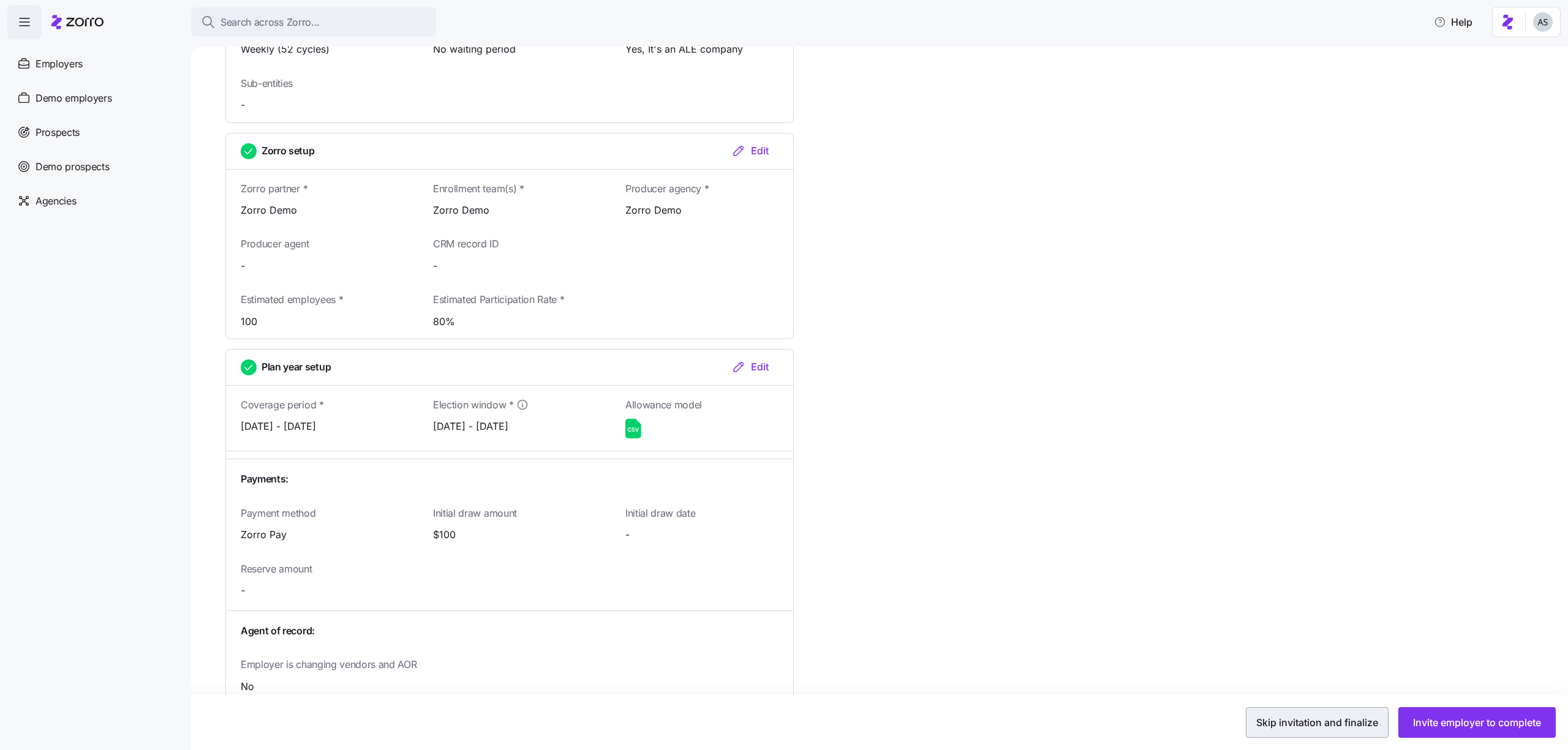
click at [1330, 730] on button "Skip invitation and finalize" at bounding box center [1317, 722] width 143 height 30
click at [1523, 716] on span "Activate account" at bounding box center [1502, 722] width 78 height 15
